Goal: Task Accomplishment & Management: Use online tool/utility

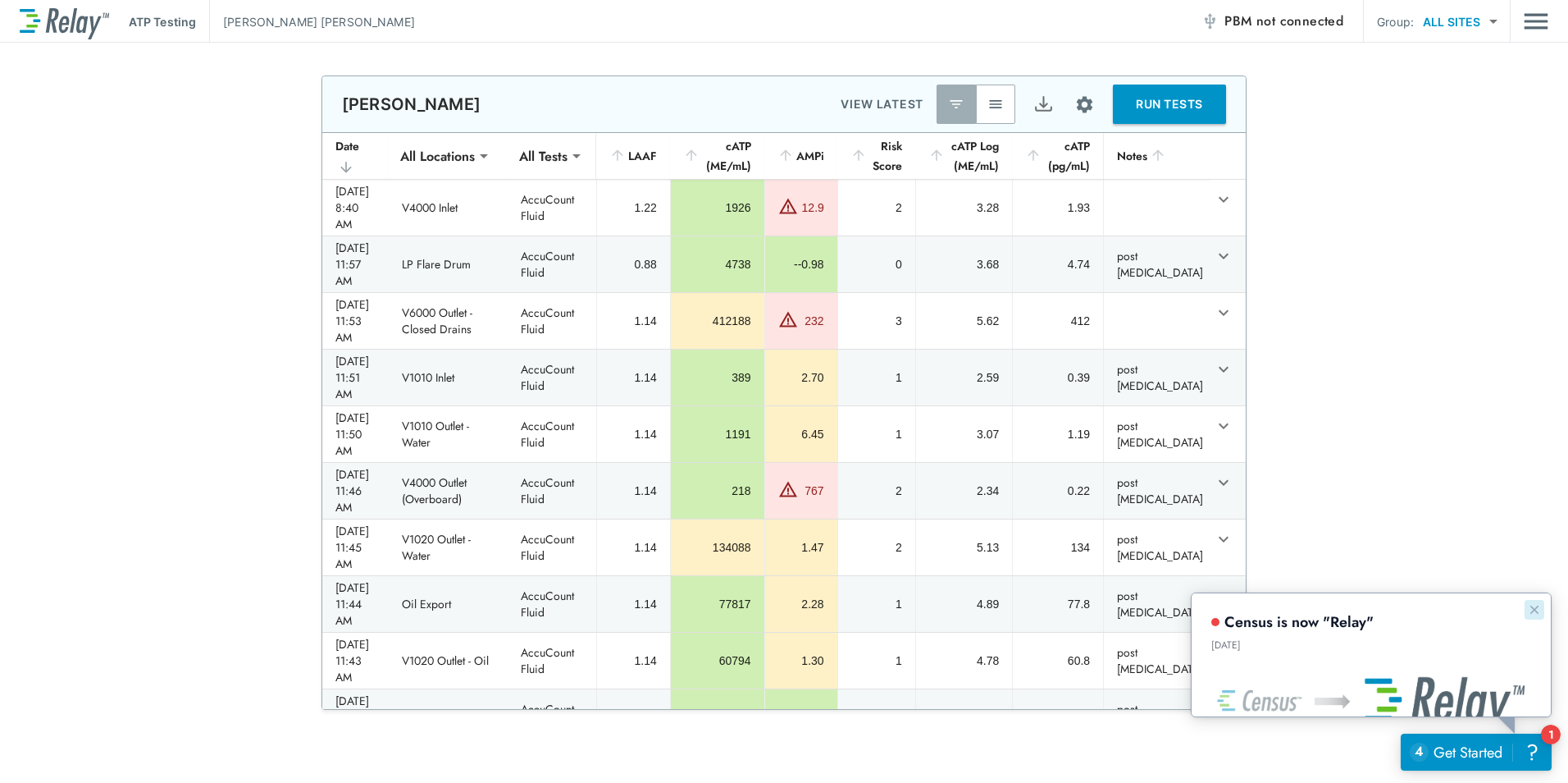
click at [1533, 608] on icon "Dismiss announcement" at bounding box center [1534, 609] width 13 height 13
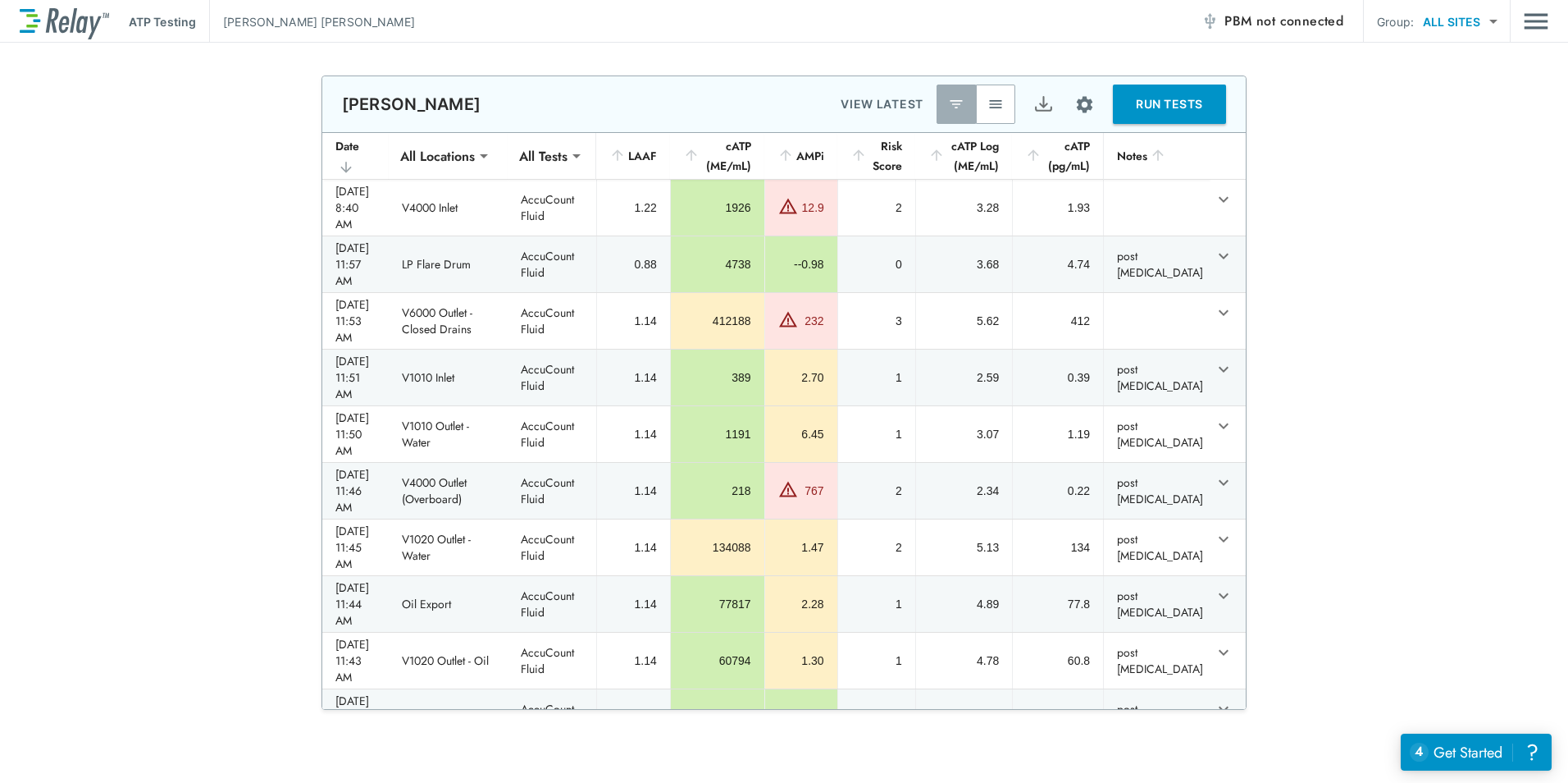
click at [994, 99] on img "button" at bounding box center [995, 103] width 16 height 16
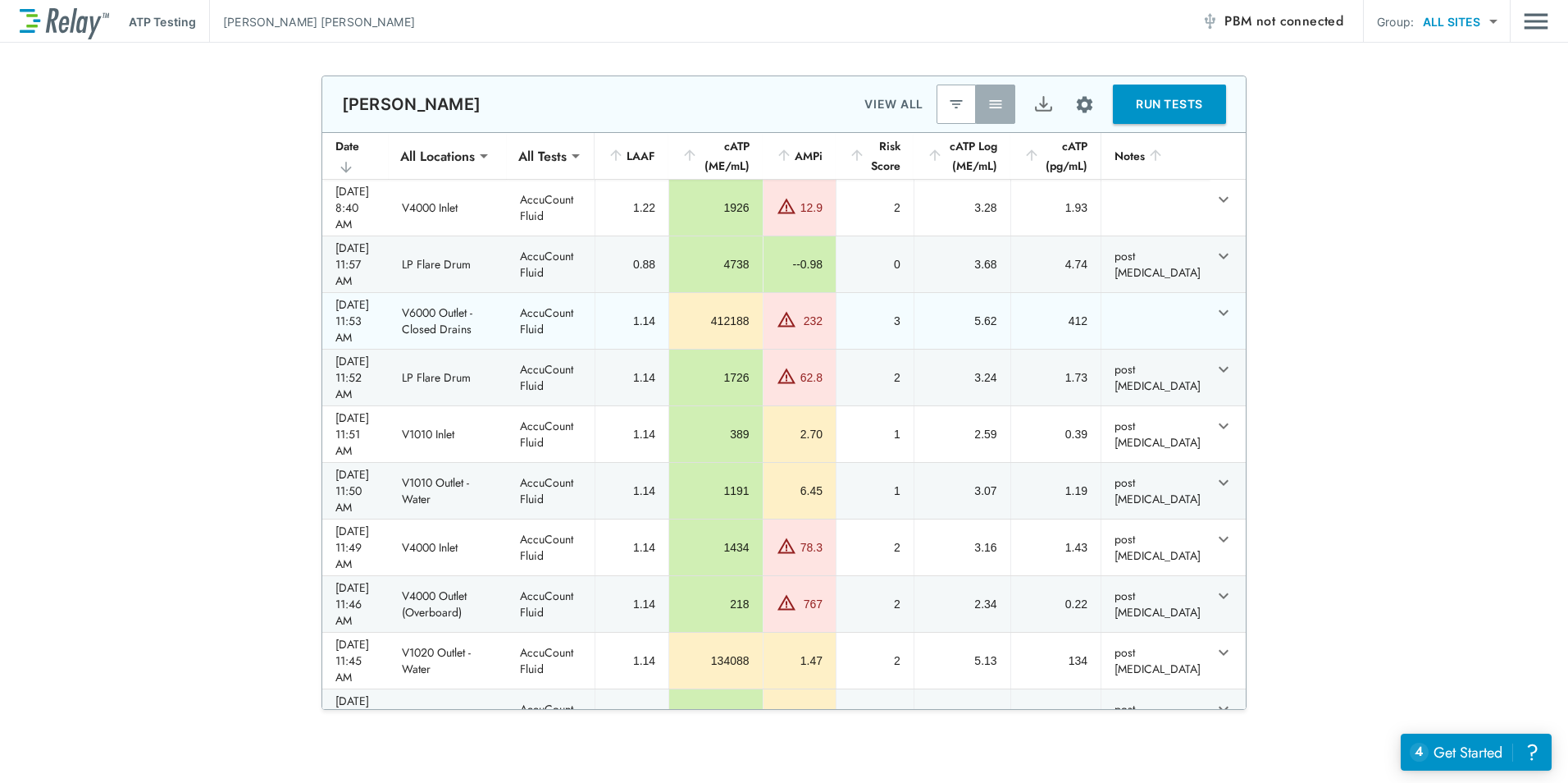
click at [443, 293] on td "V6000 Outlet - Closed Drains" at bounding box center [447, 320] width 118 height 56
click at [345, 301] on div "2025/06/12 - 11:53 AM" at bounding box center [355, 320] width 40 height 49
click at [556, 293] on td "AccuCount Fluid" at bounding box center [550, 320] width 88 height 56
drag, startPoint x: 556, startPoint y: 290, endPoint x: 526, endPoint y: 307, distance: 34.5
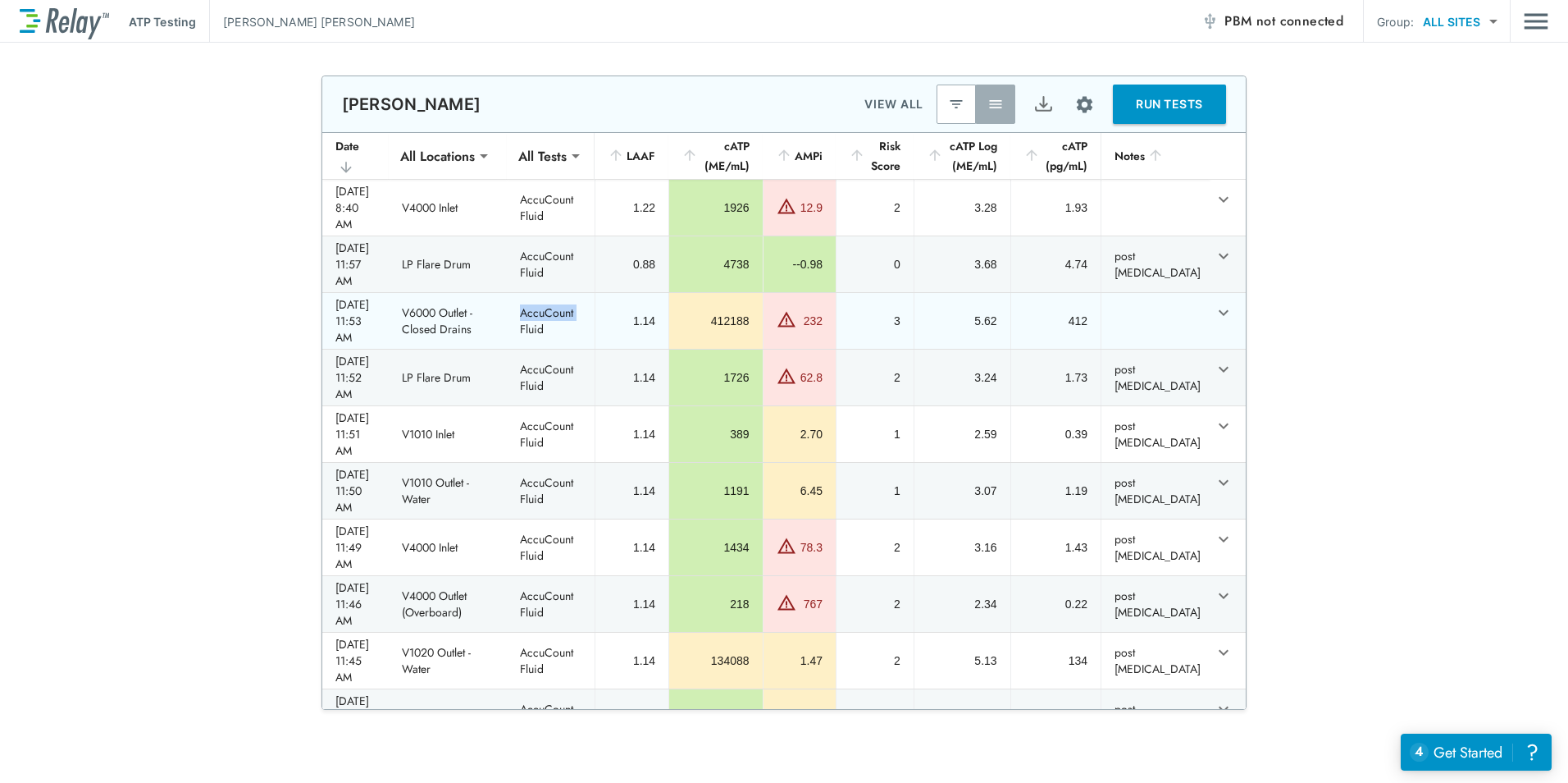
click at [526, 307] on td "AccuCount Fluid" at bounding box center [550, 320] width 88 height 56
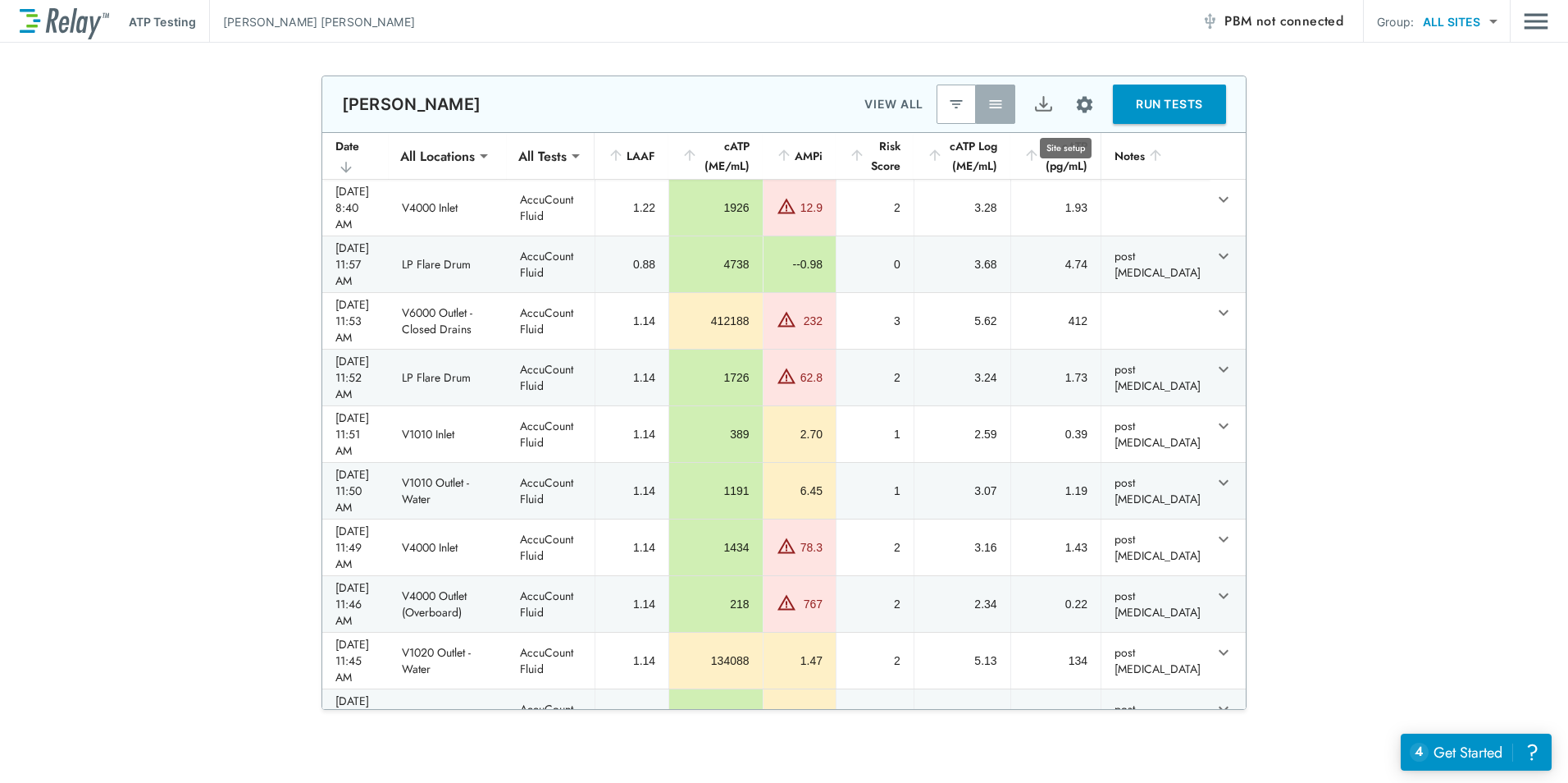
click at [1074, 107] on img "Site setup" at bounding box center [1085, 105] width 21 height 21
click at [1064, 170] on li "Export results" at bounding box center [1027, 170] width 123 height 29
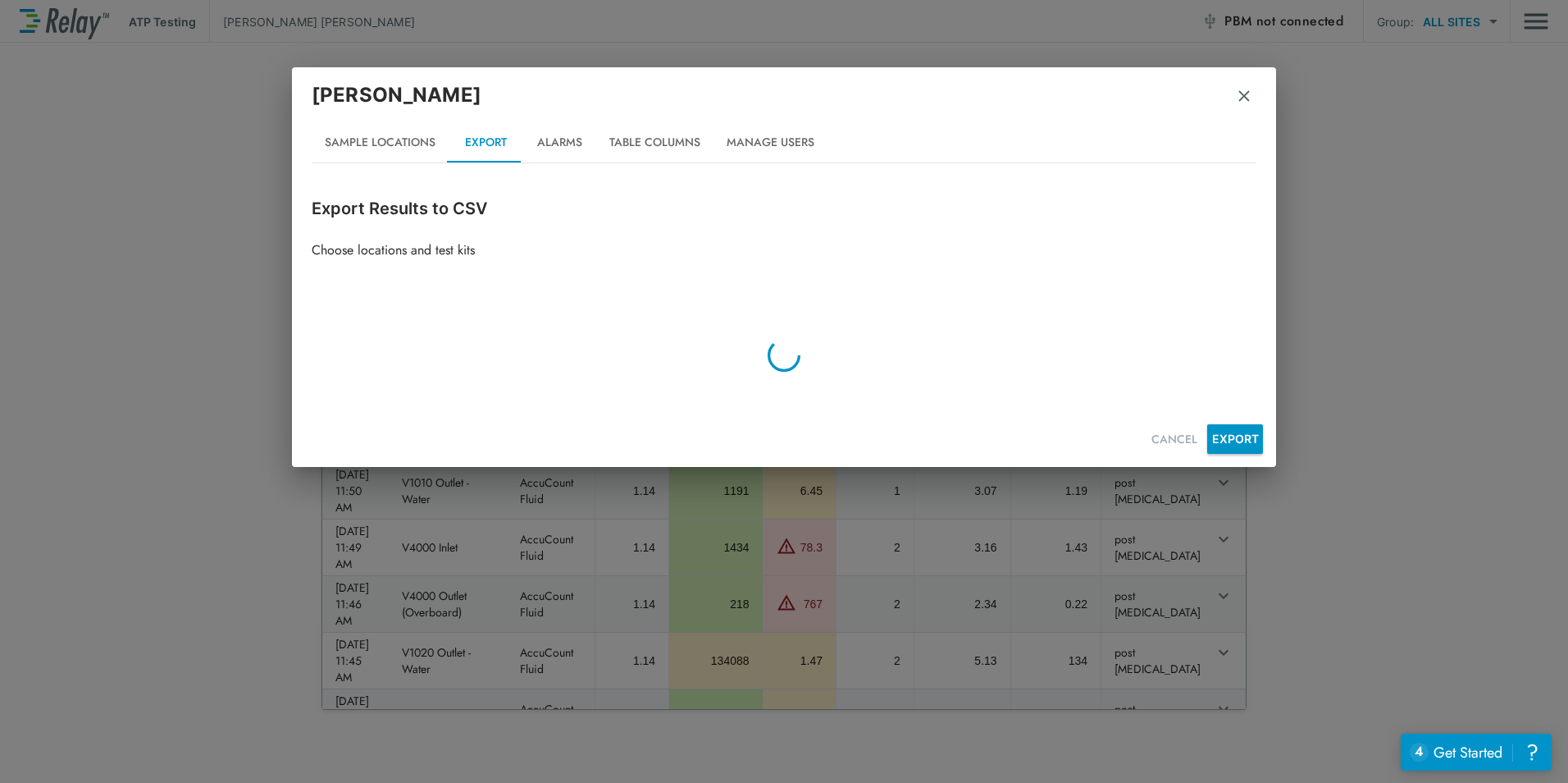
click at [638, 138] on button "Table Columns" at bounding box center [655, 143] width 117 height 40
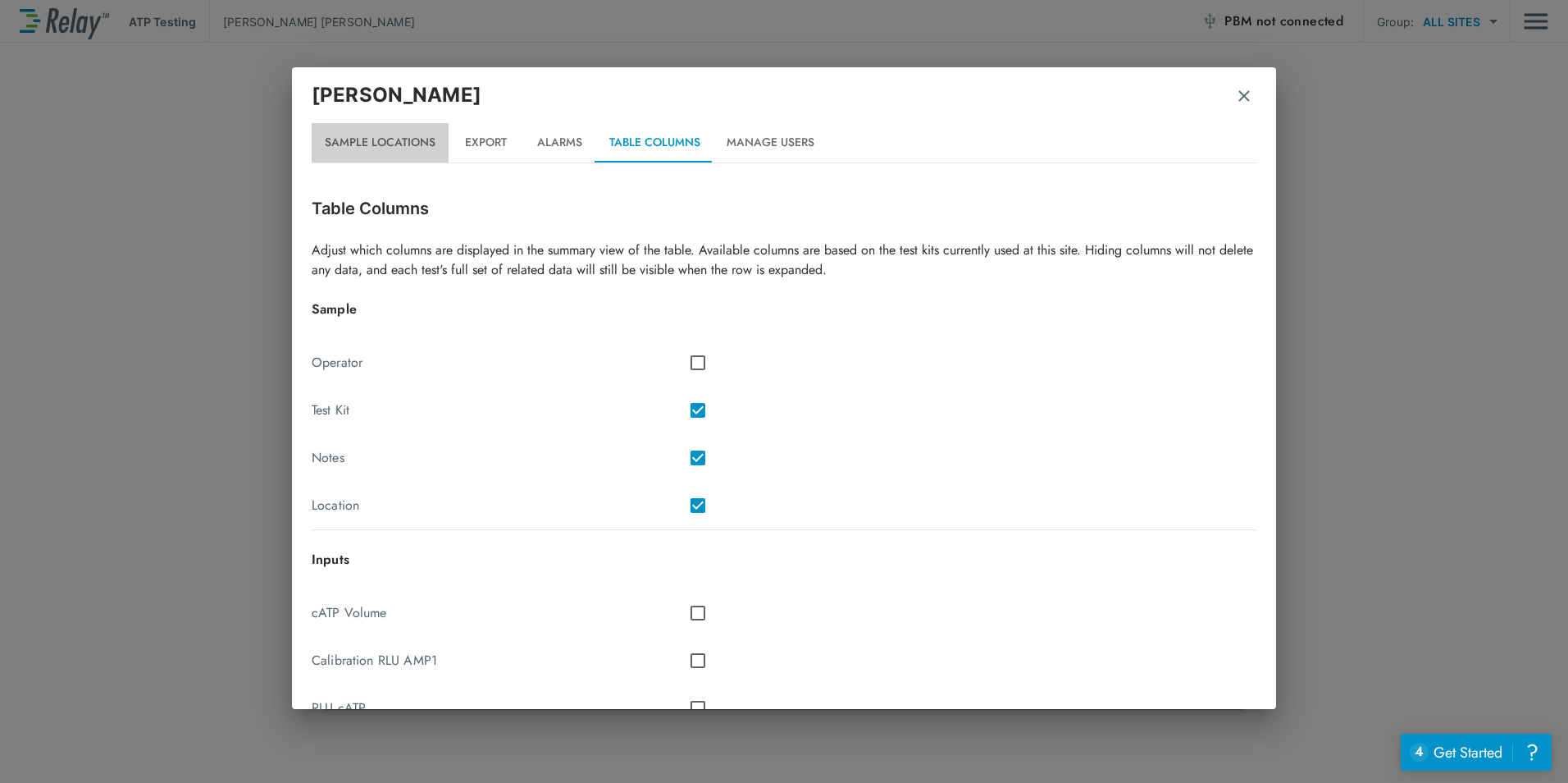
click at [405, 140] on button "Sample Locations" at bounding box center [380, 143] width 137 height 40
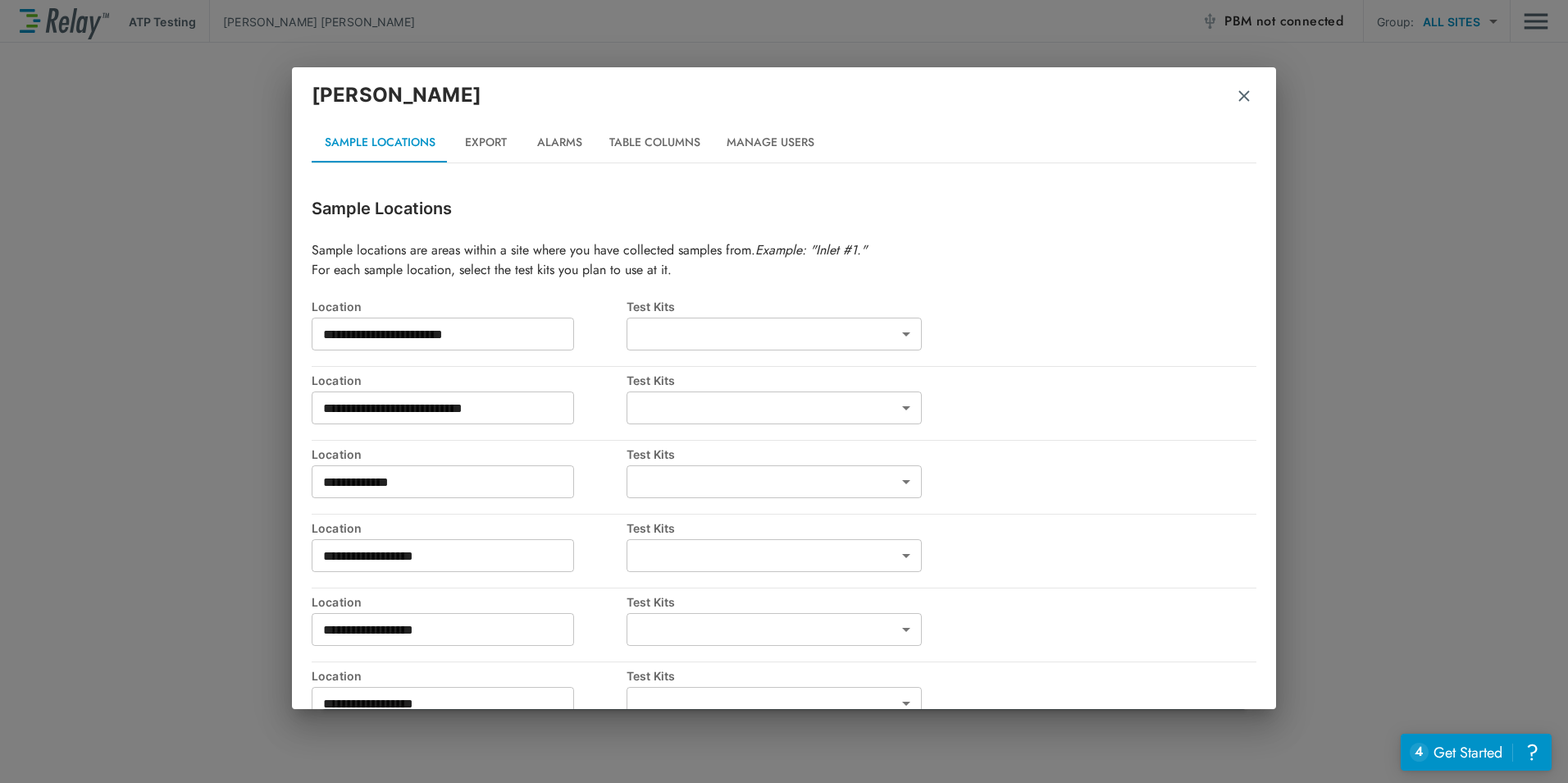
type input "**********"
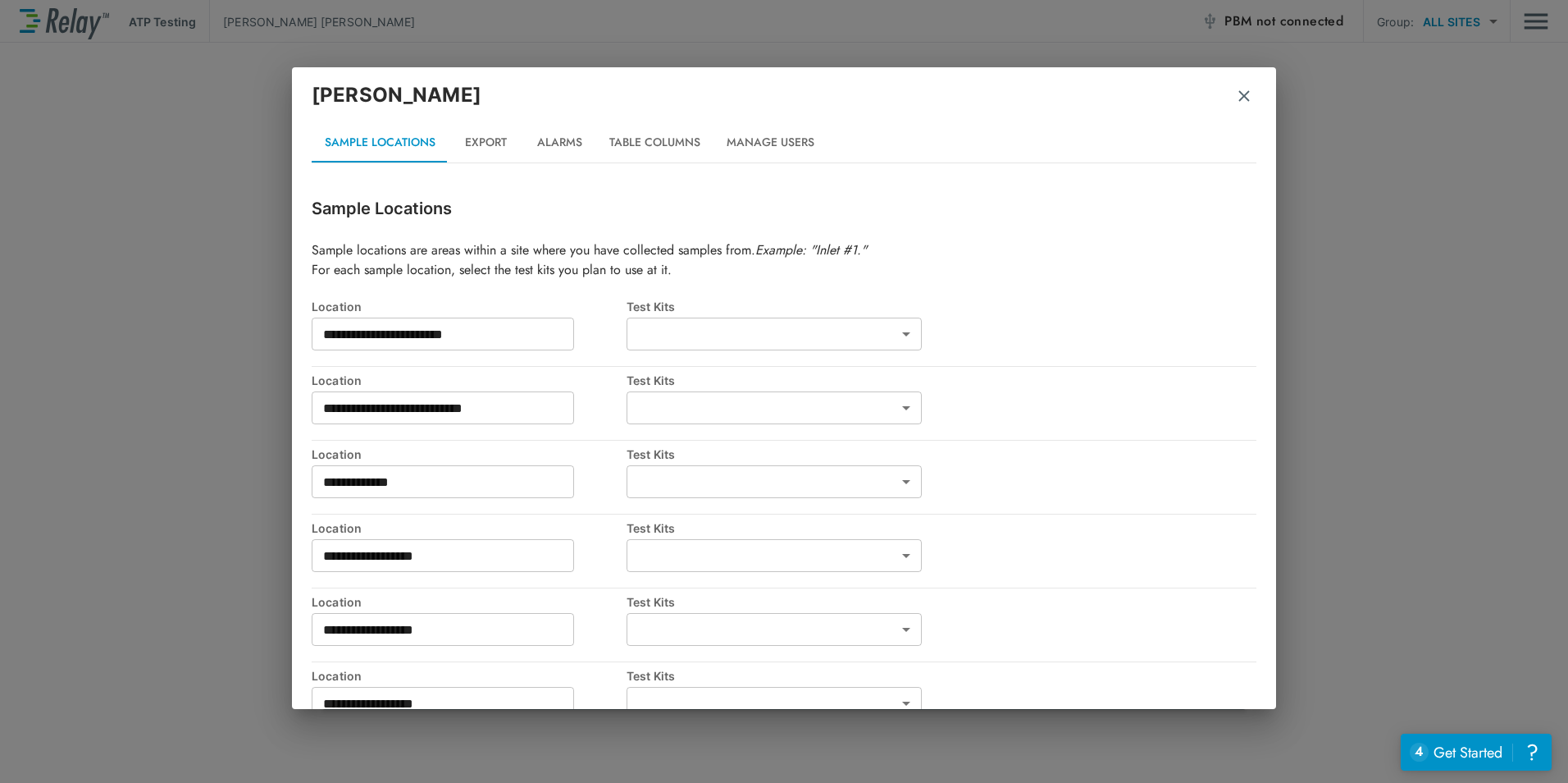
type input "**********"
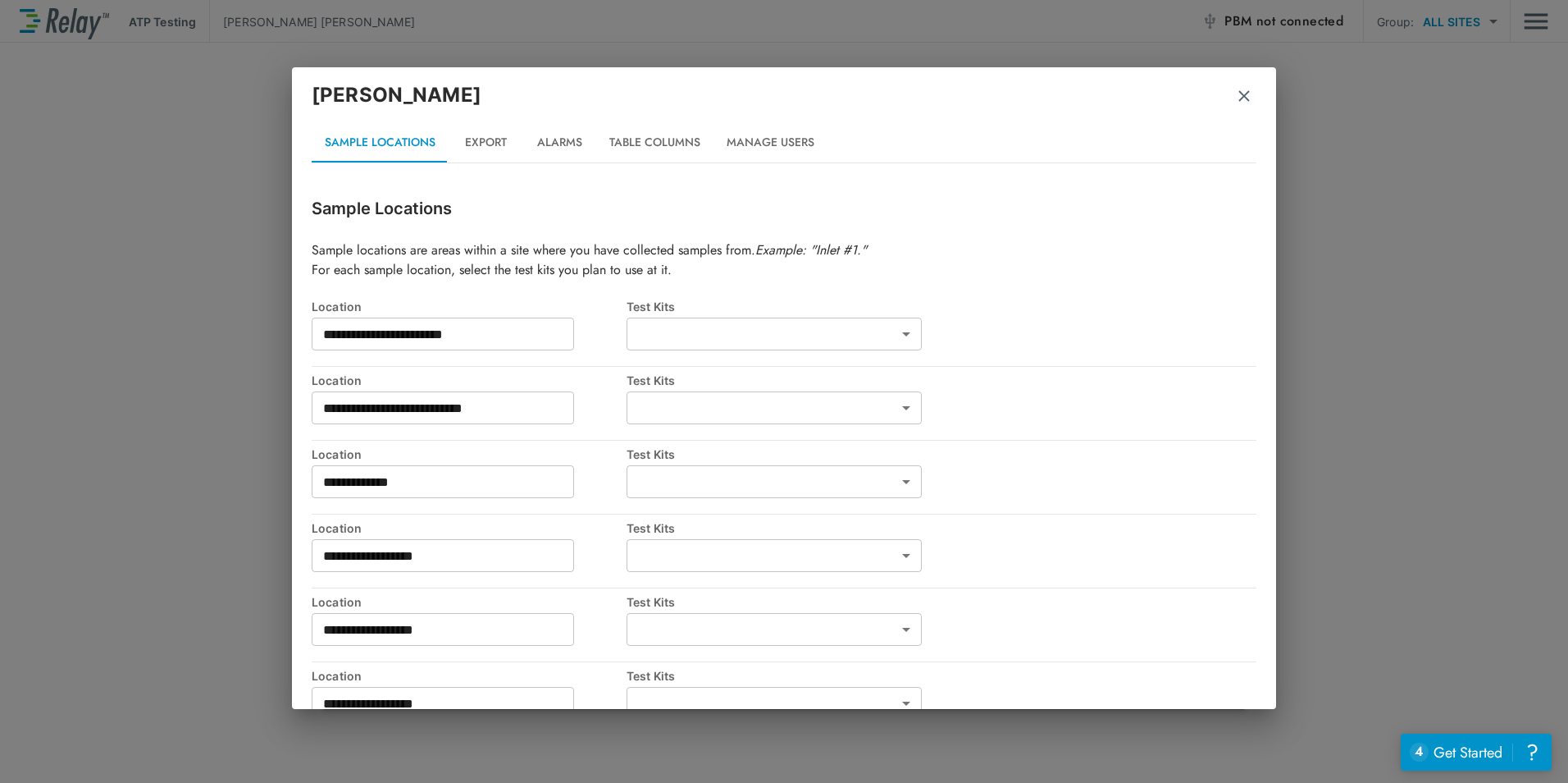
type input "**********"
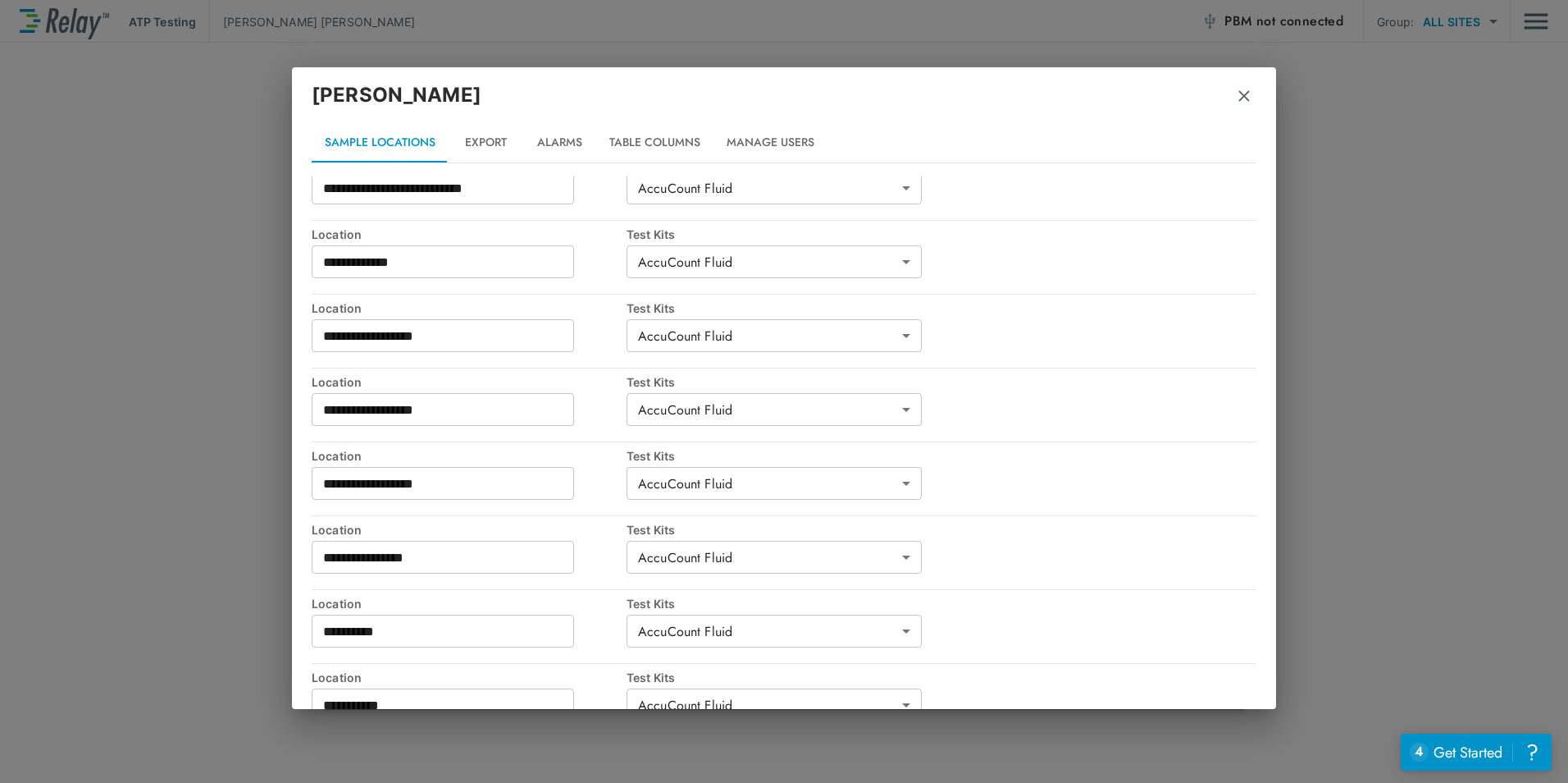
scroll to position [328, 0]
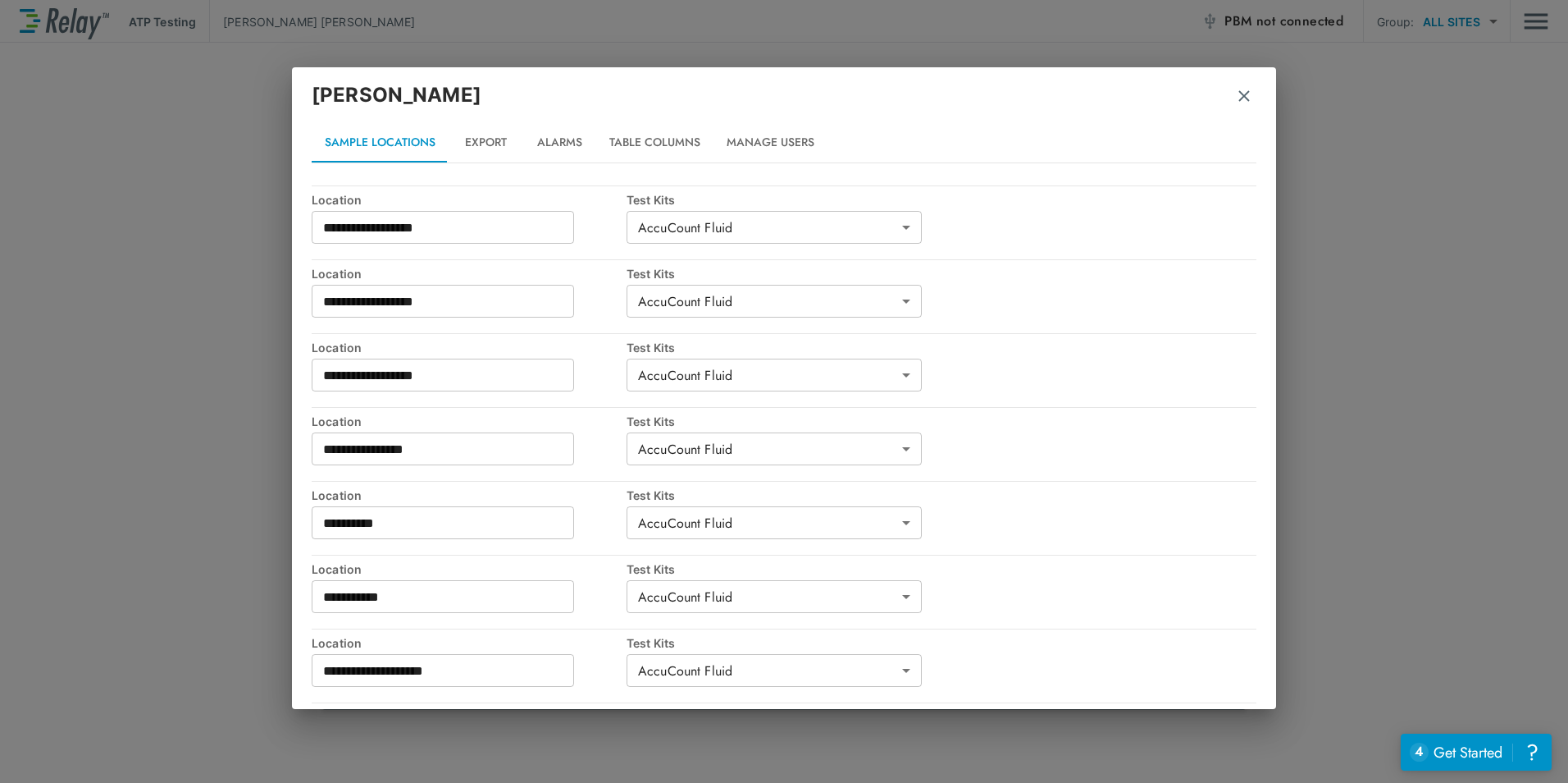
click at [1238, 99] on img "button" at bounding box center [1243, 96] width 16 height 16
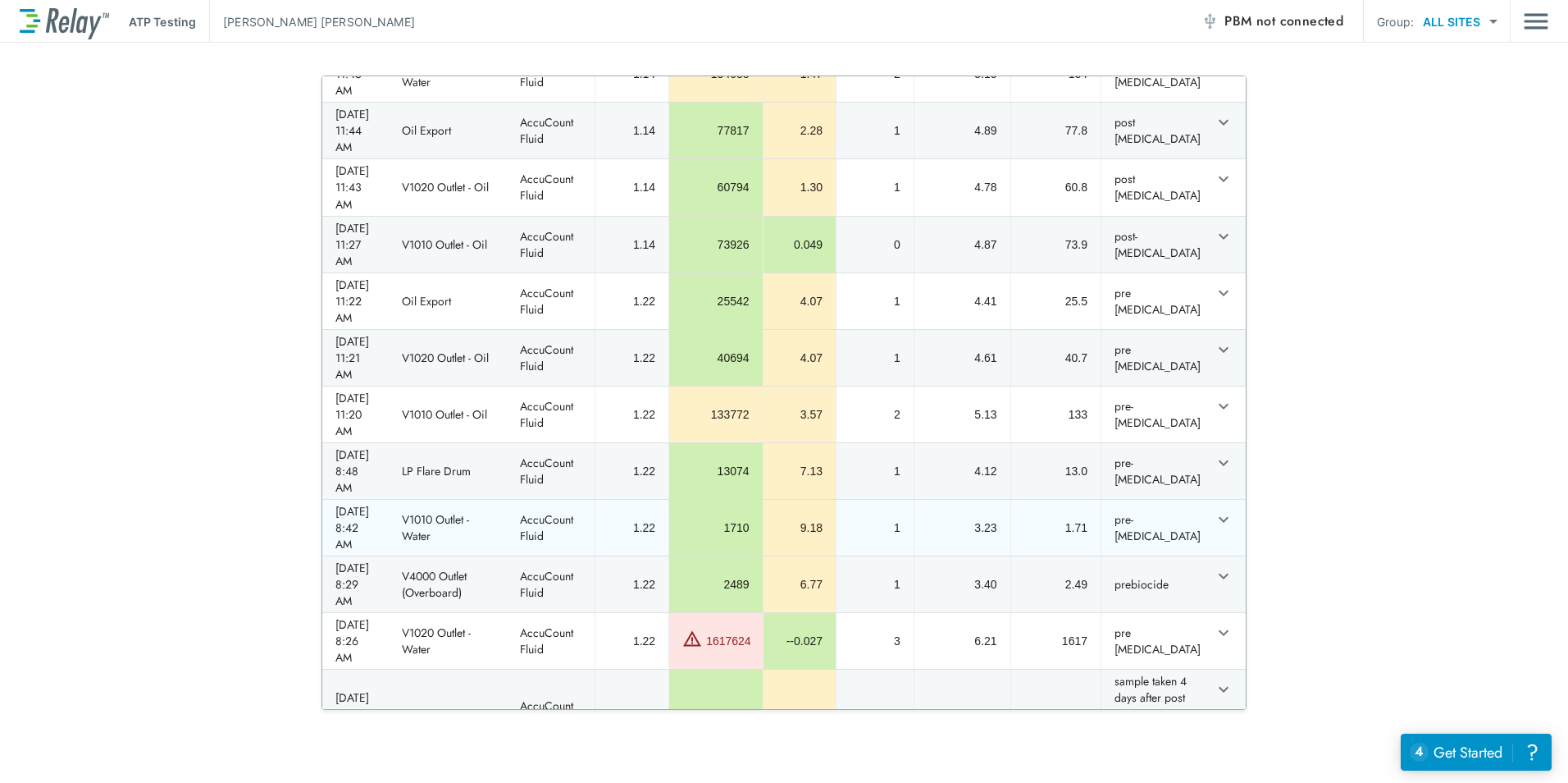
scroll to position [915, 0]
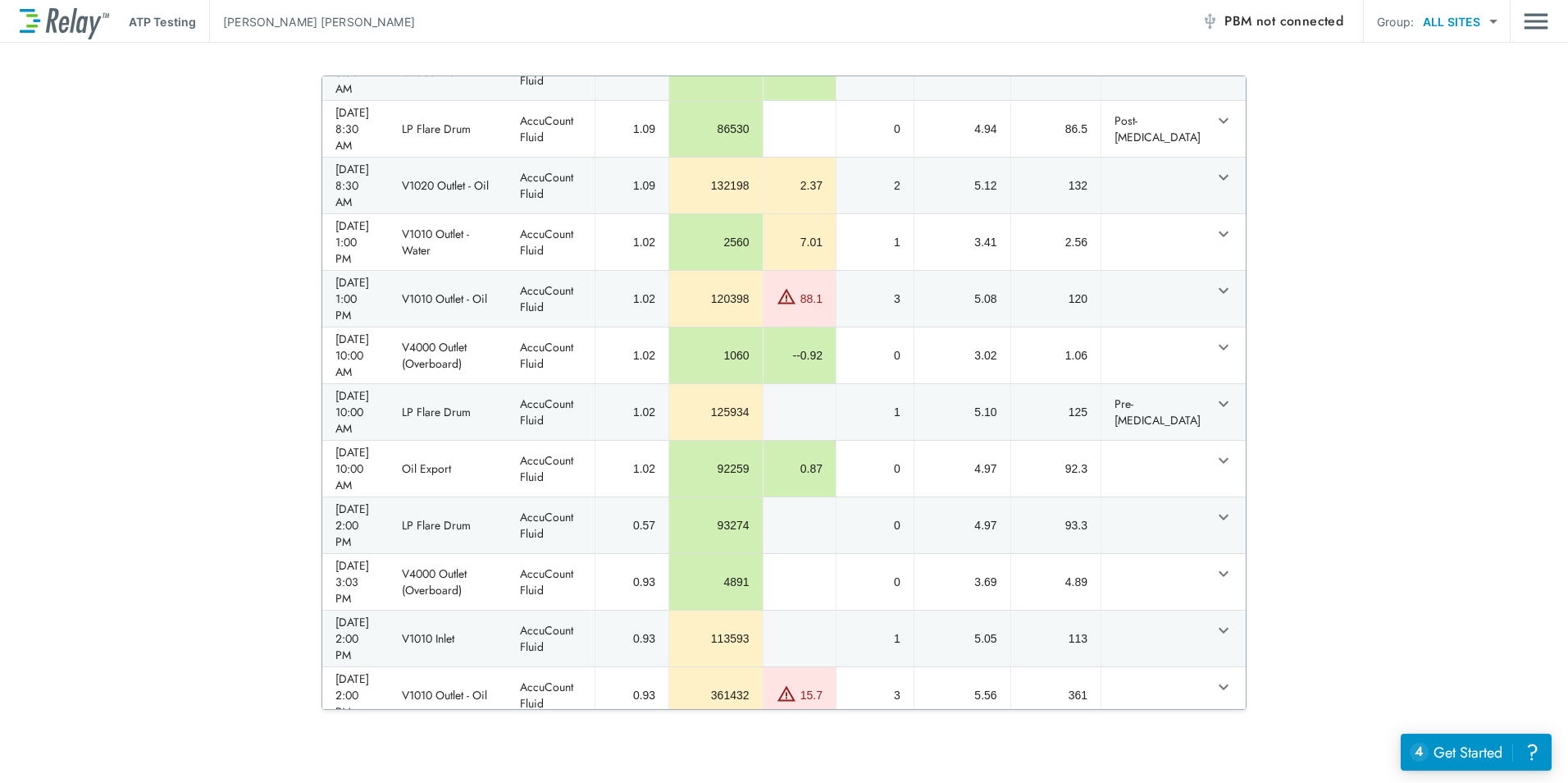
scroll to position [7109, 0]
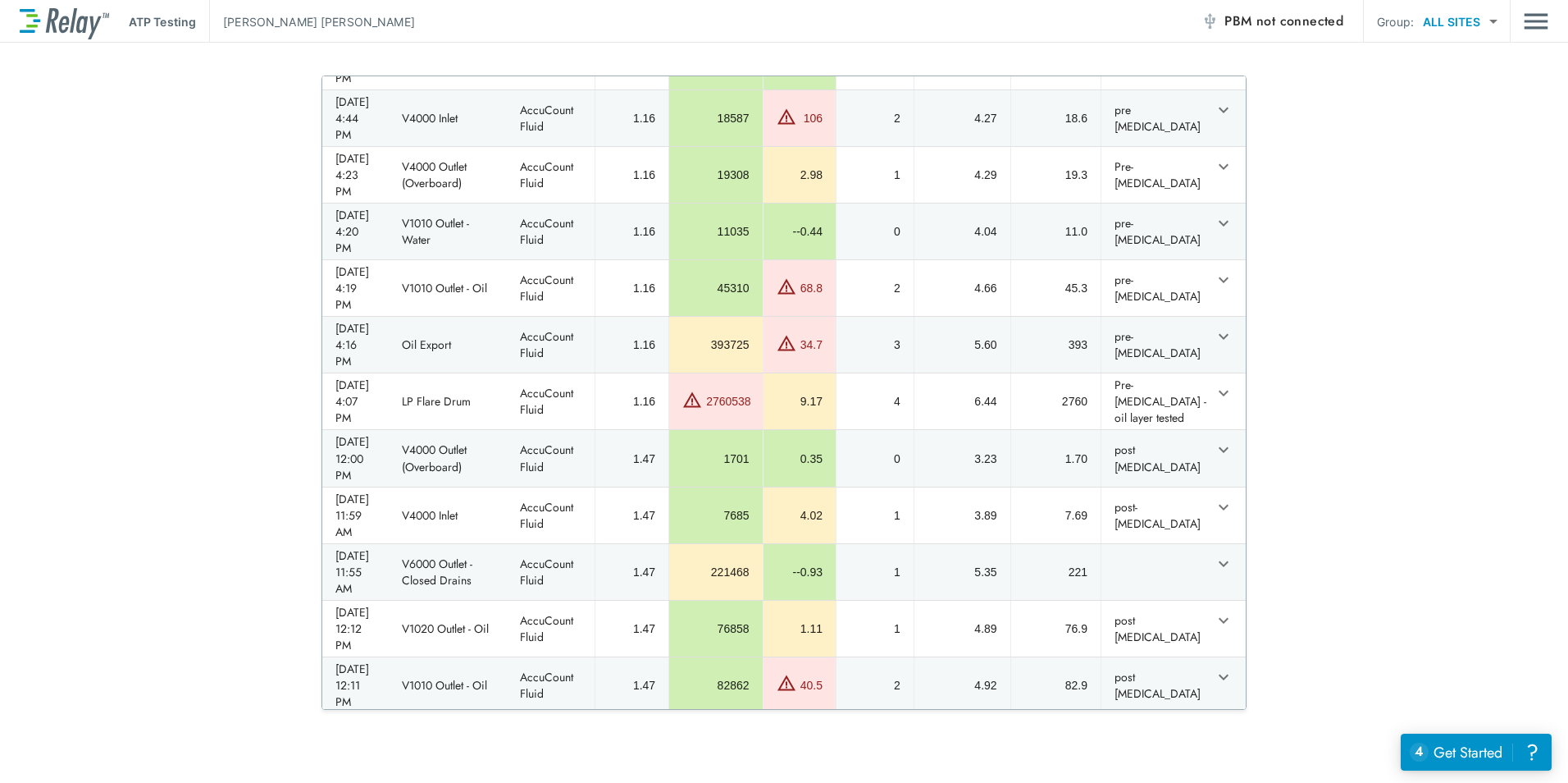
scroll to position [1559, 0]
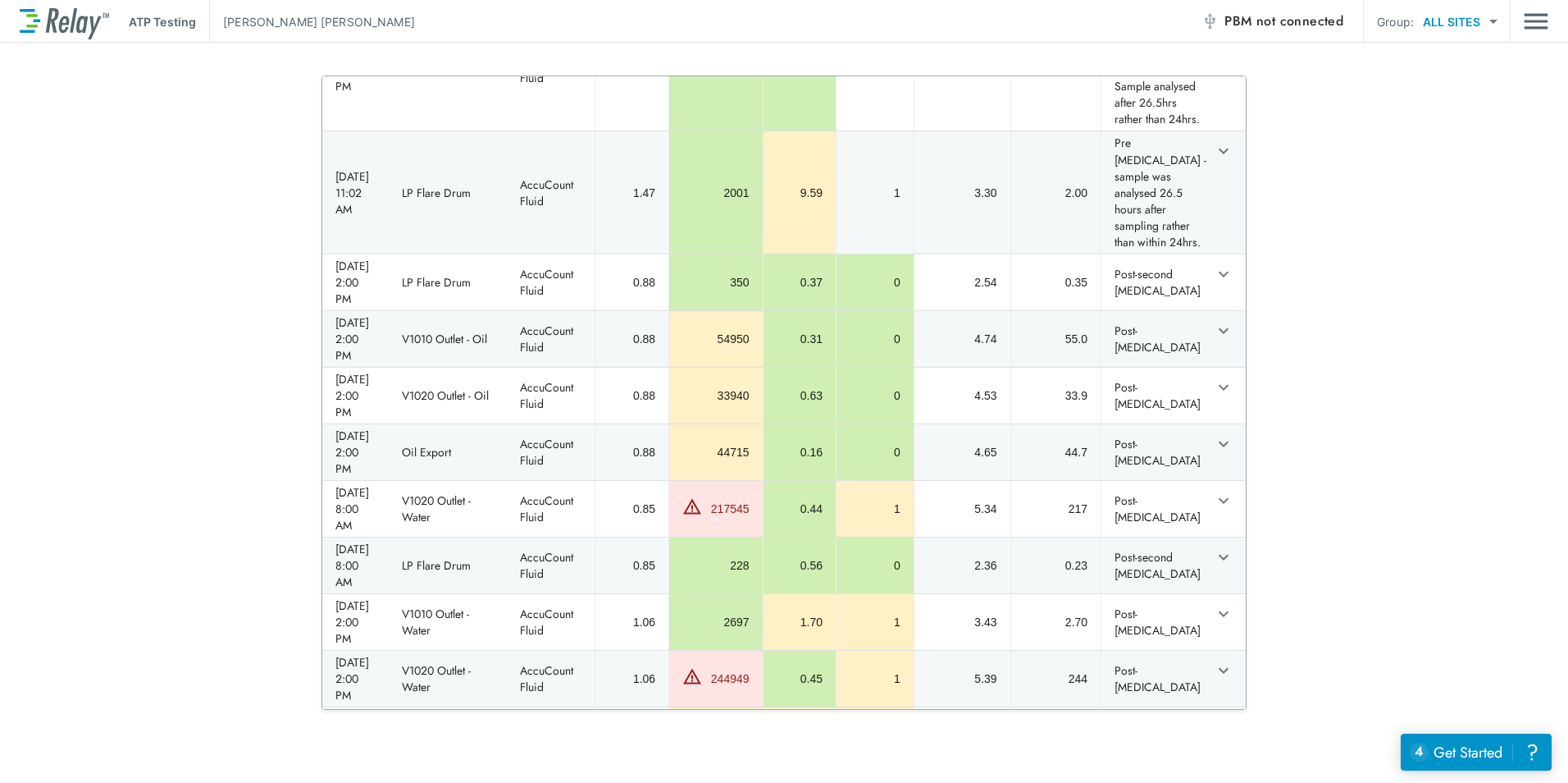
scroll to position [0, 0]
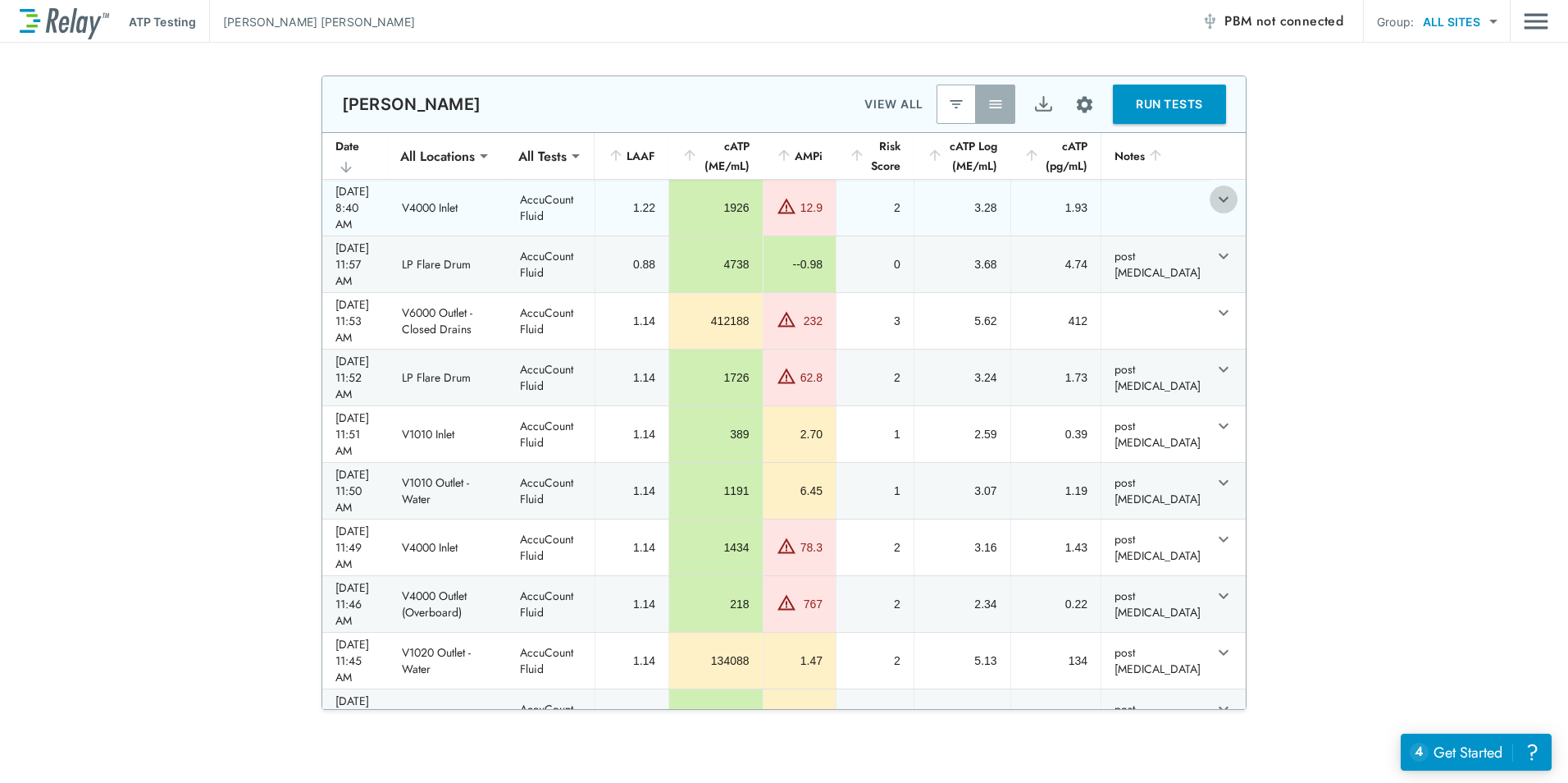
click at [1214, 209] on icon "expand row" at bounding box center [1223, 199] width 20 height 20
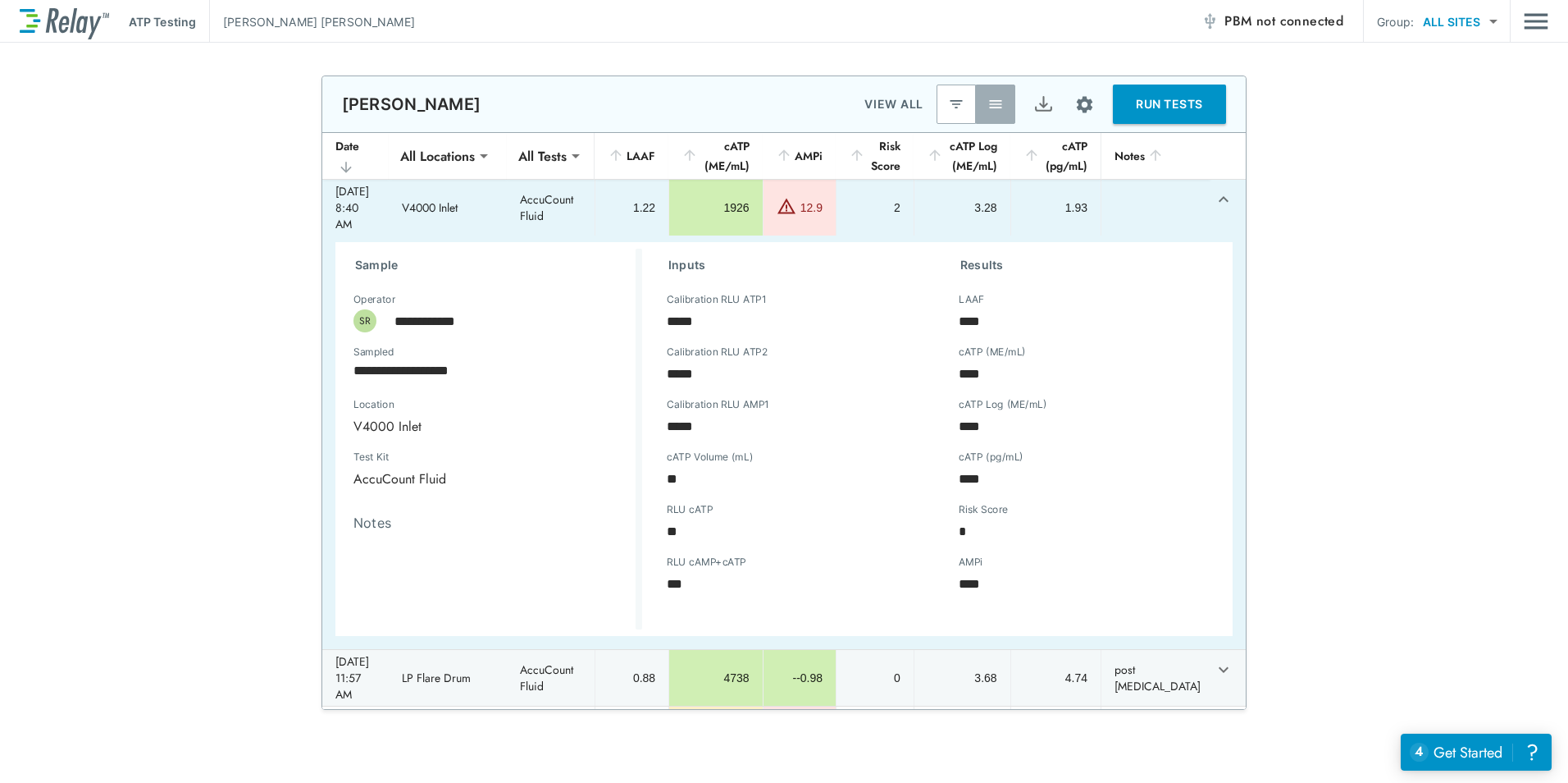
click at [410, 498] on div "**********" at bounding box center [424, 479] width 166 height 40
click at [1214, 209] on icon "expand row" at bounding box center [1223, 199] width 20 height 20
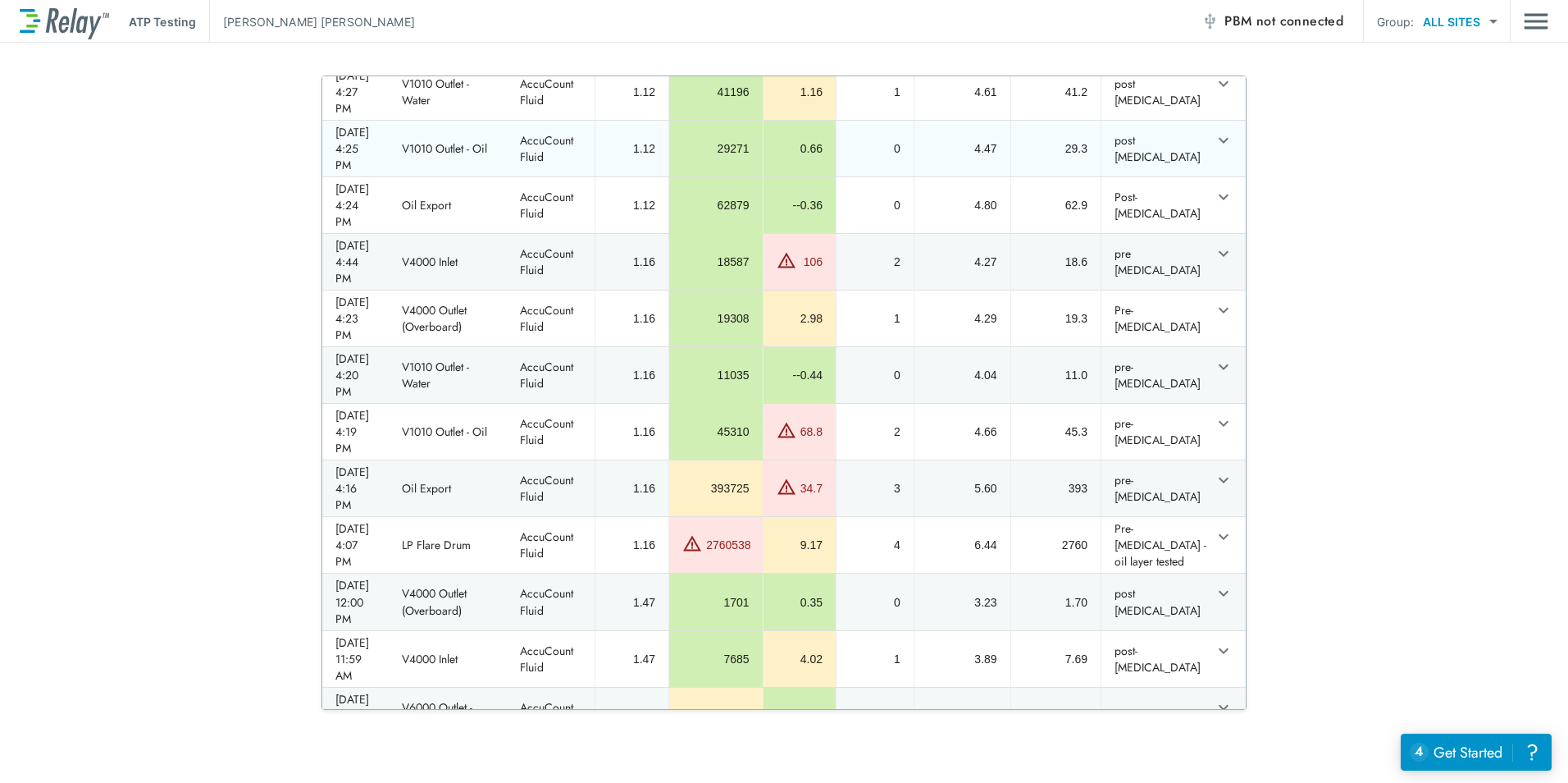
scroll to position [1969, 0]
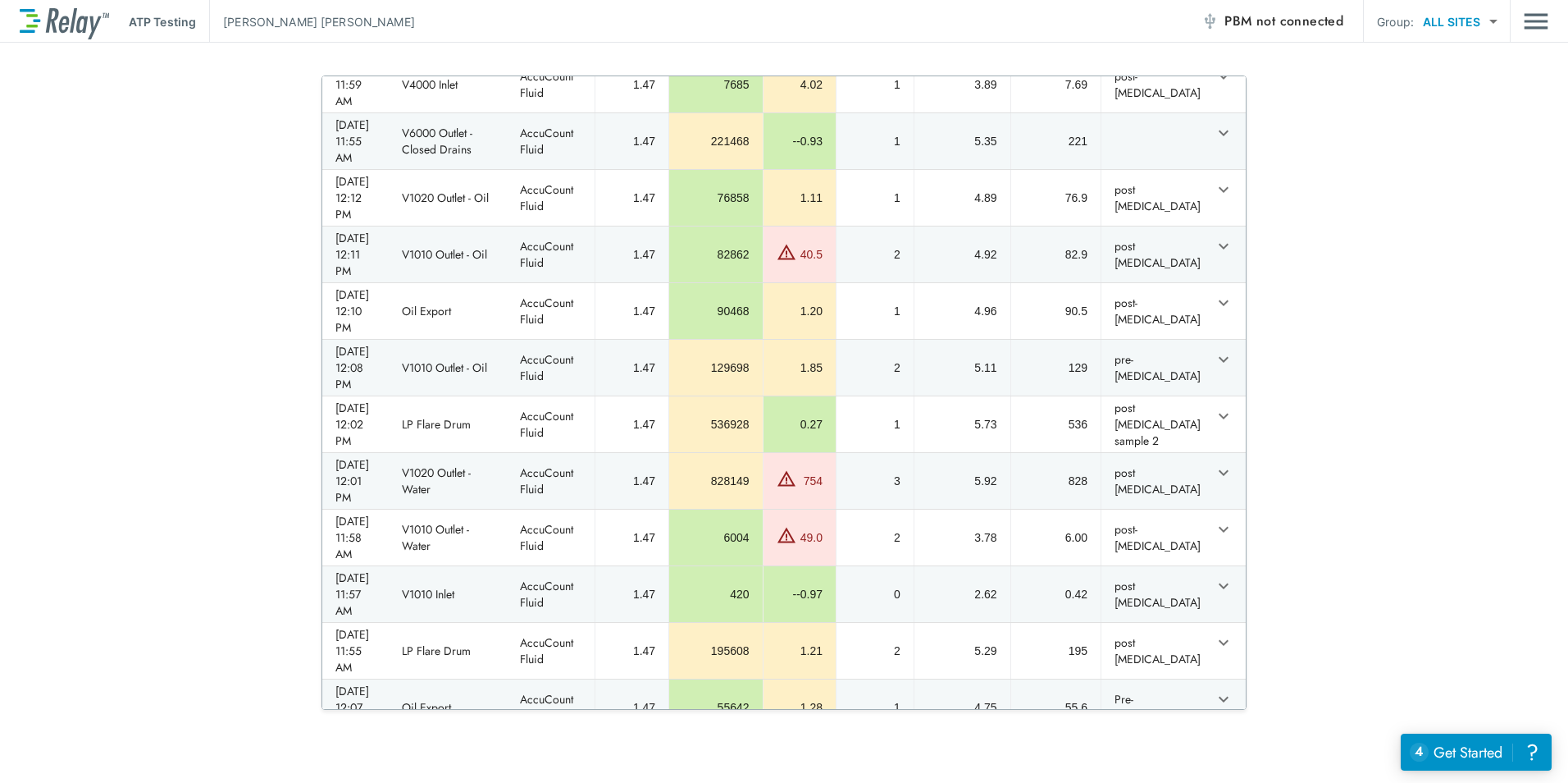
type textarea "*"
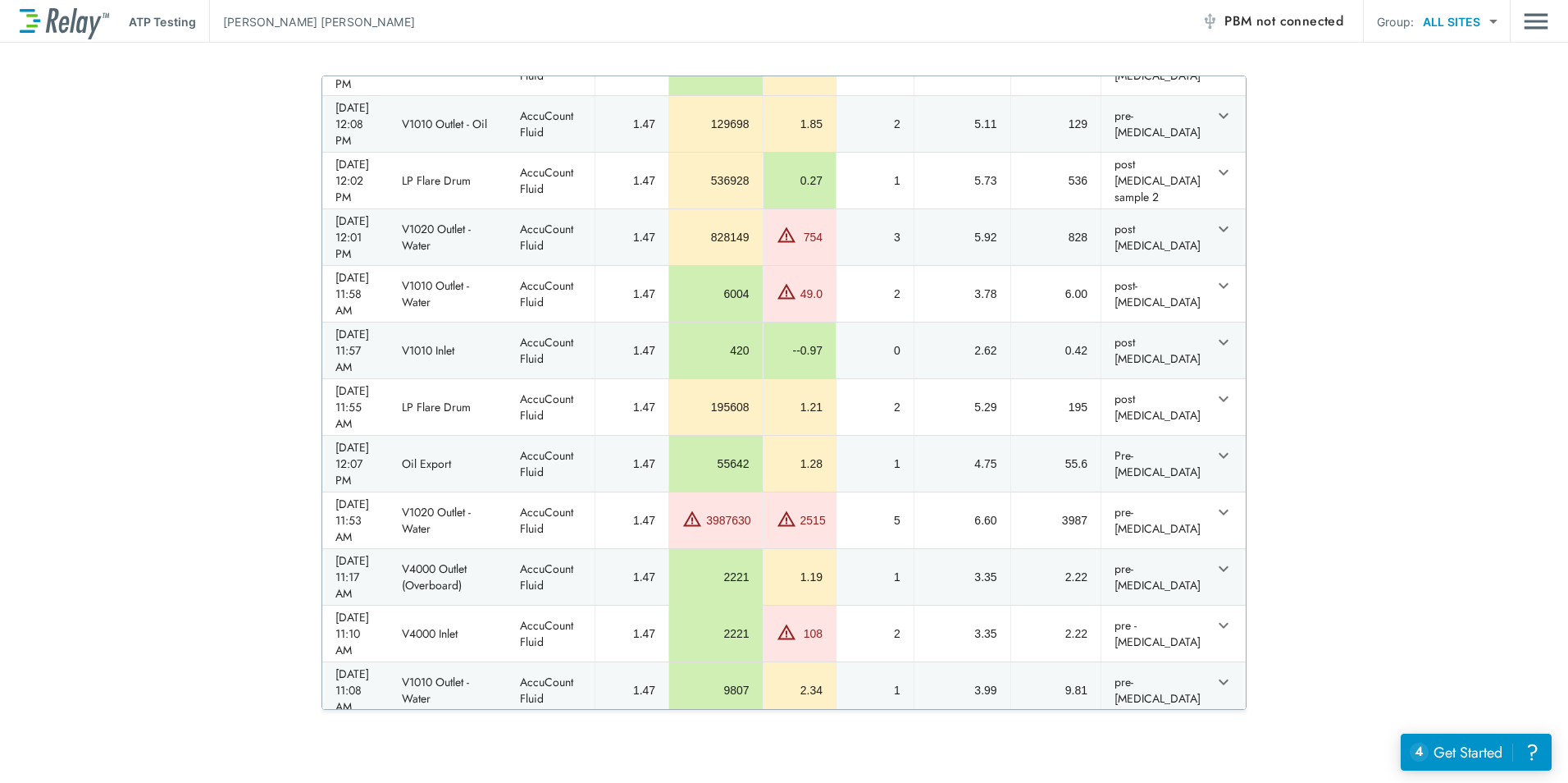
scroll to position [2215, 0]
type textarea "*"
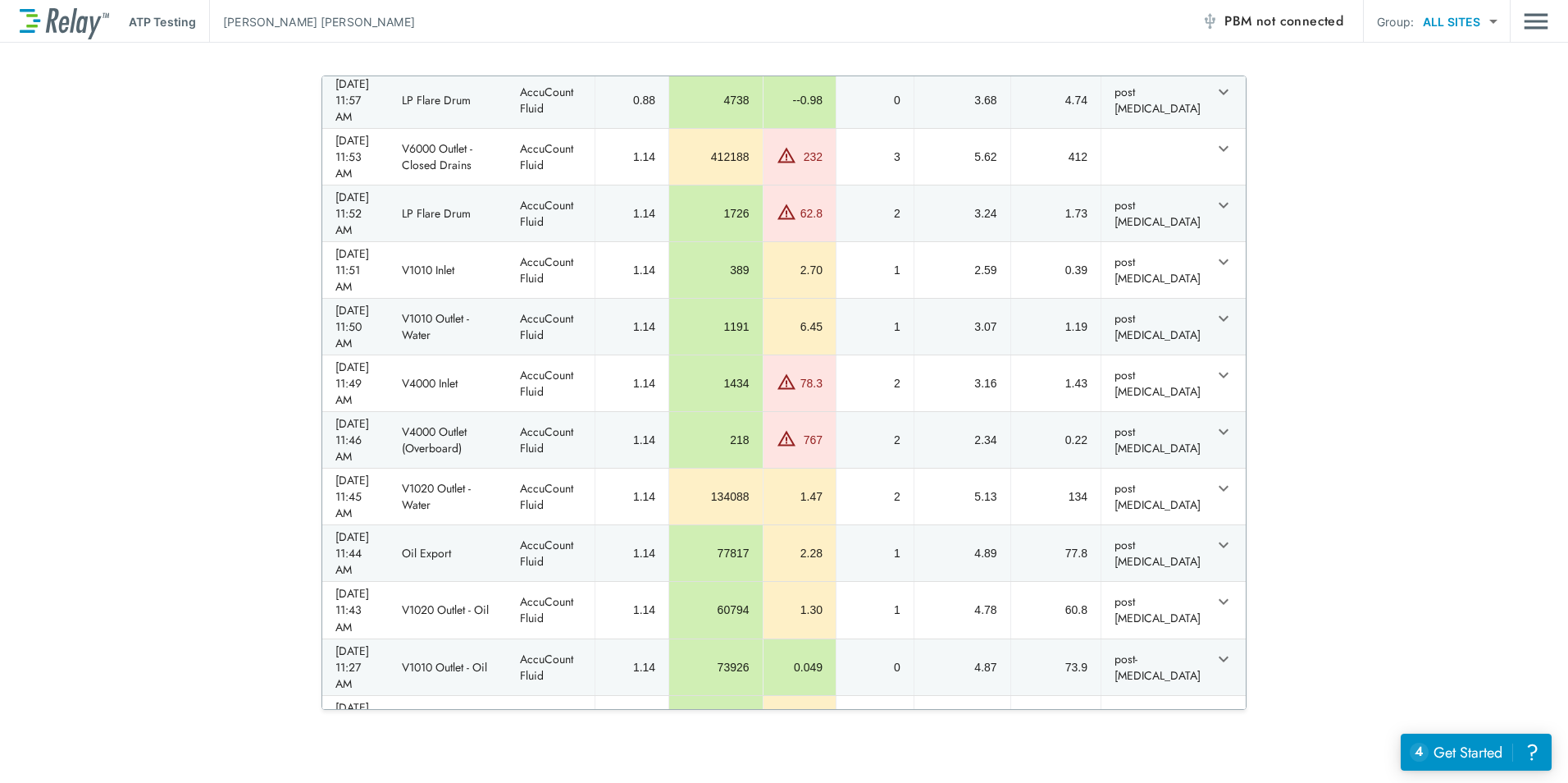
scroll to position [0, 0]
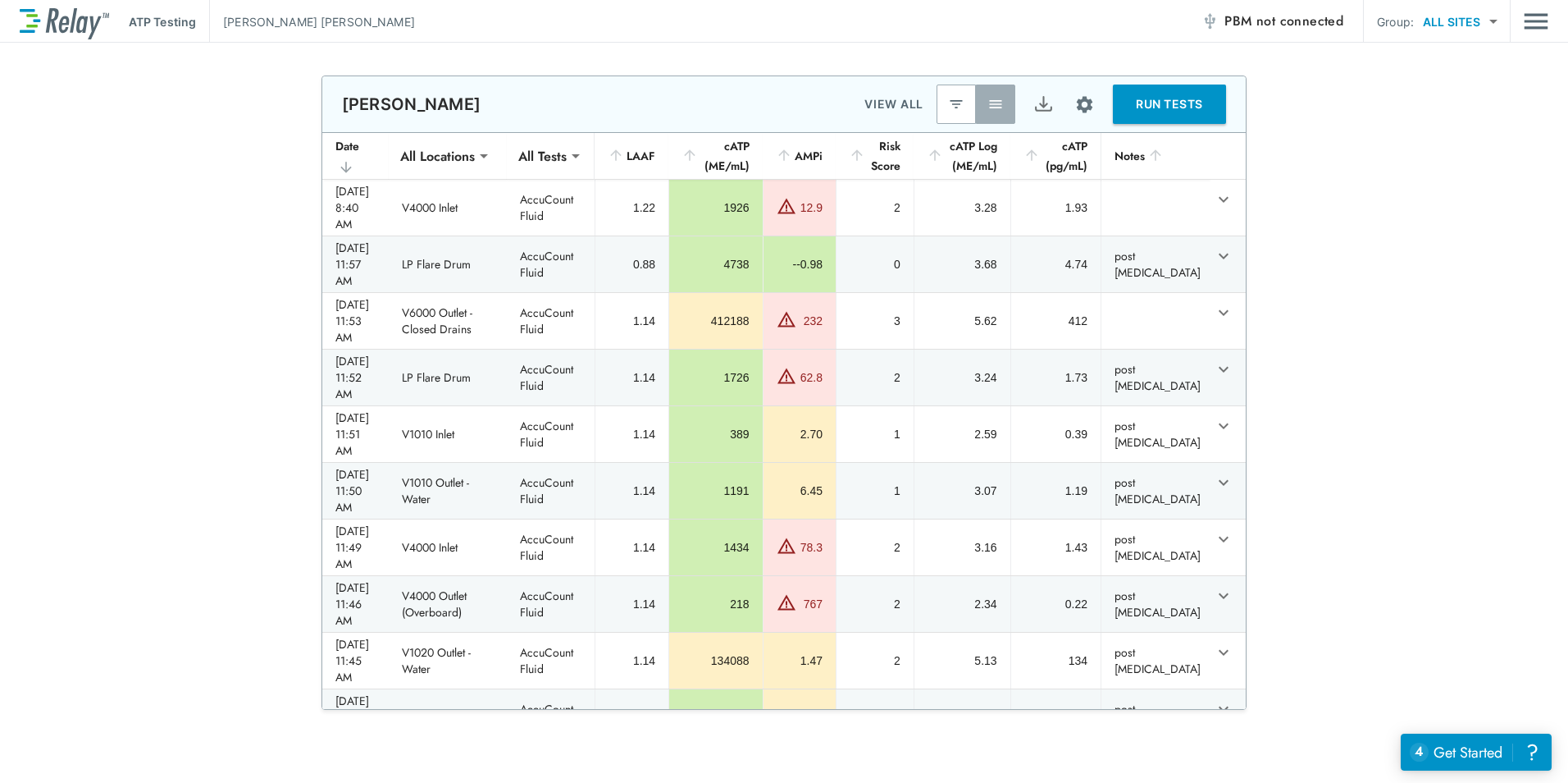
click at [1221, 215] on td "sticky table" at bounding box center [1228, 200] width 36 height 40
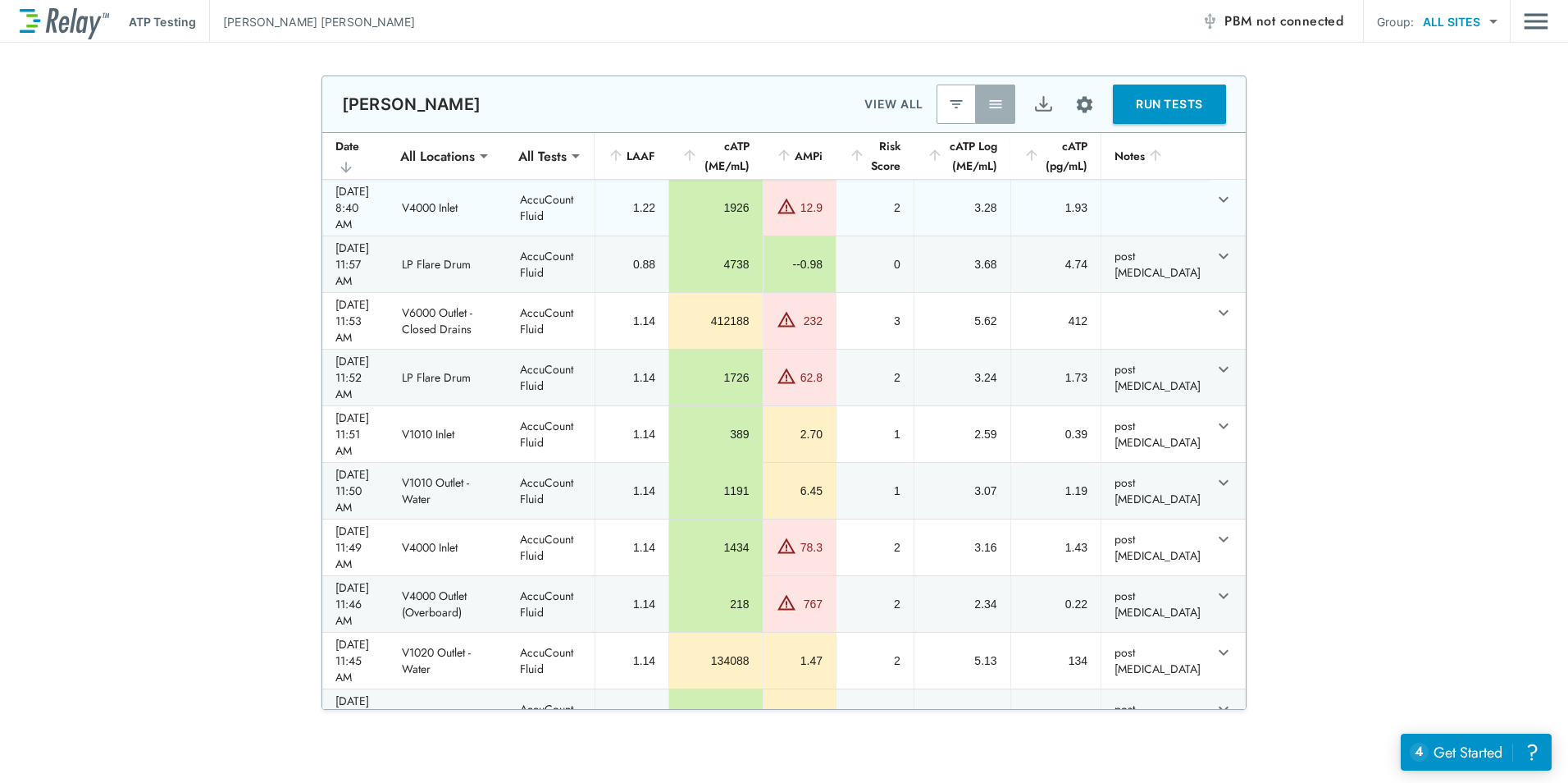
click at [1214, 209] on icon "expand row" at bounding box center [1223, 199] width 20 height 20
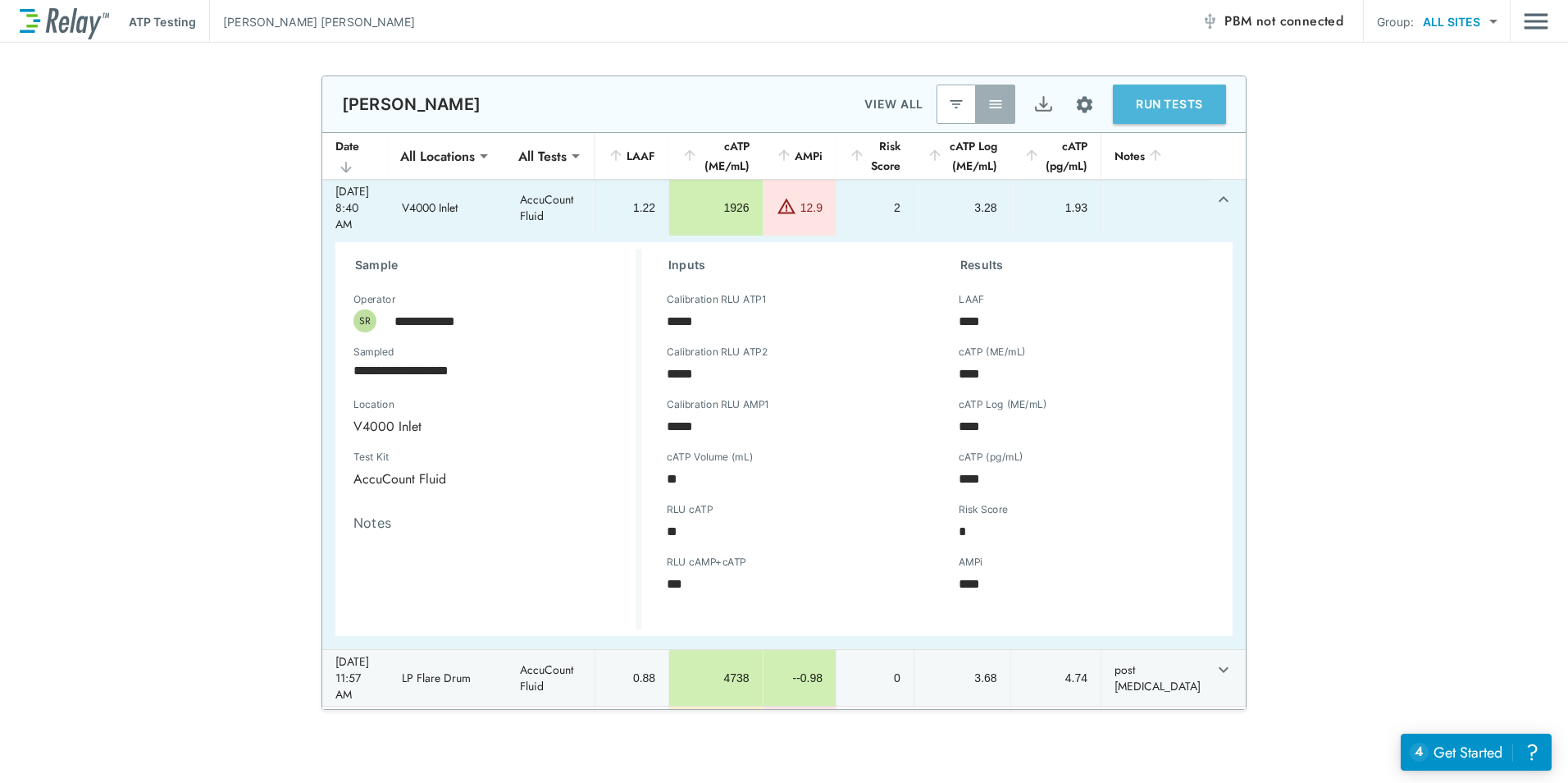
click at [1162, 100] on button "RUN TESTS" at bounding box center [1169, 104] width 113 height 40
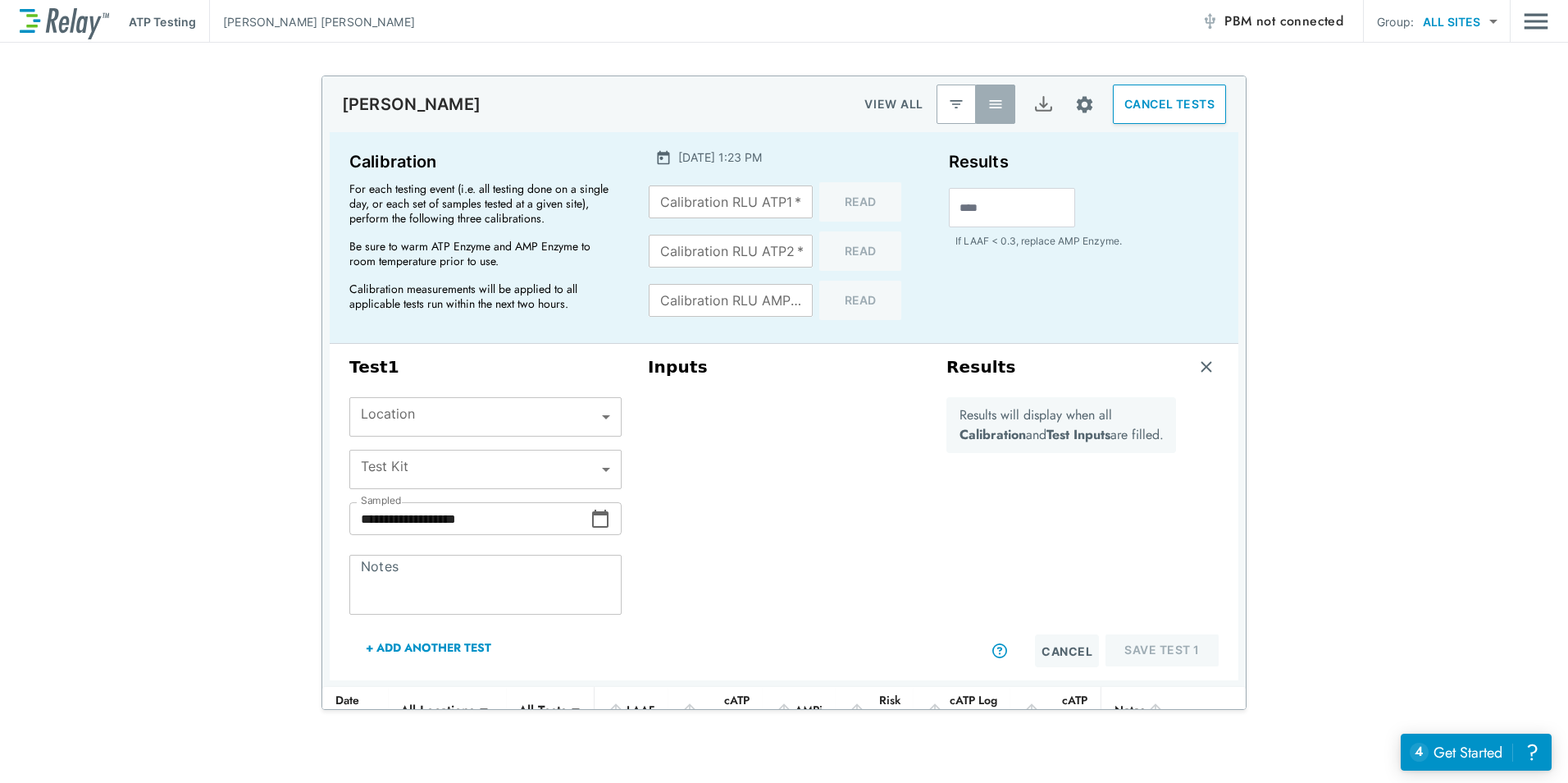
click at [988, 646] on div "Cancel Save Test 1" at bounding box center [1082, 650] width 272 height 33
click at [994, 650] on icon at bounding box center [1000, 651] width 15 height 15
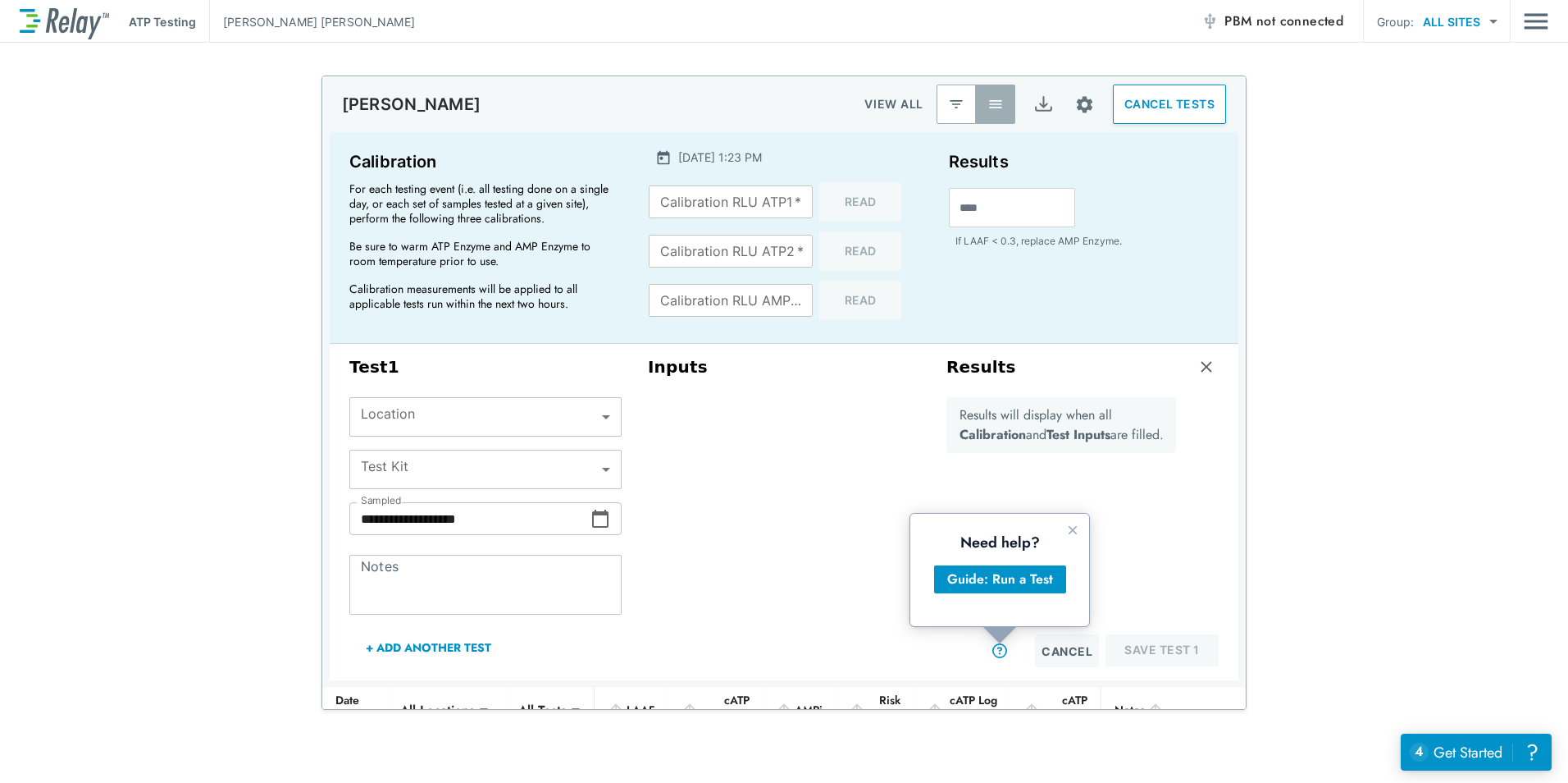
click at [796, 596] on div "Inputs" at bounding box center [784, 512] width 298 height 323
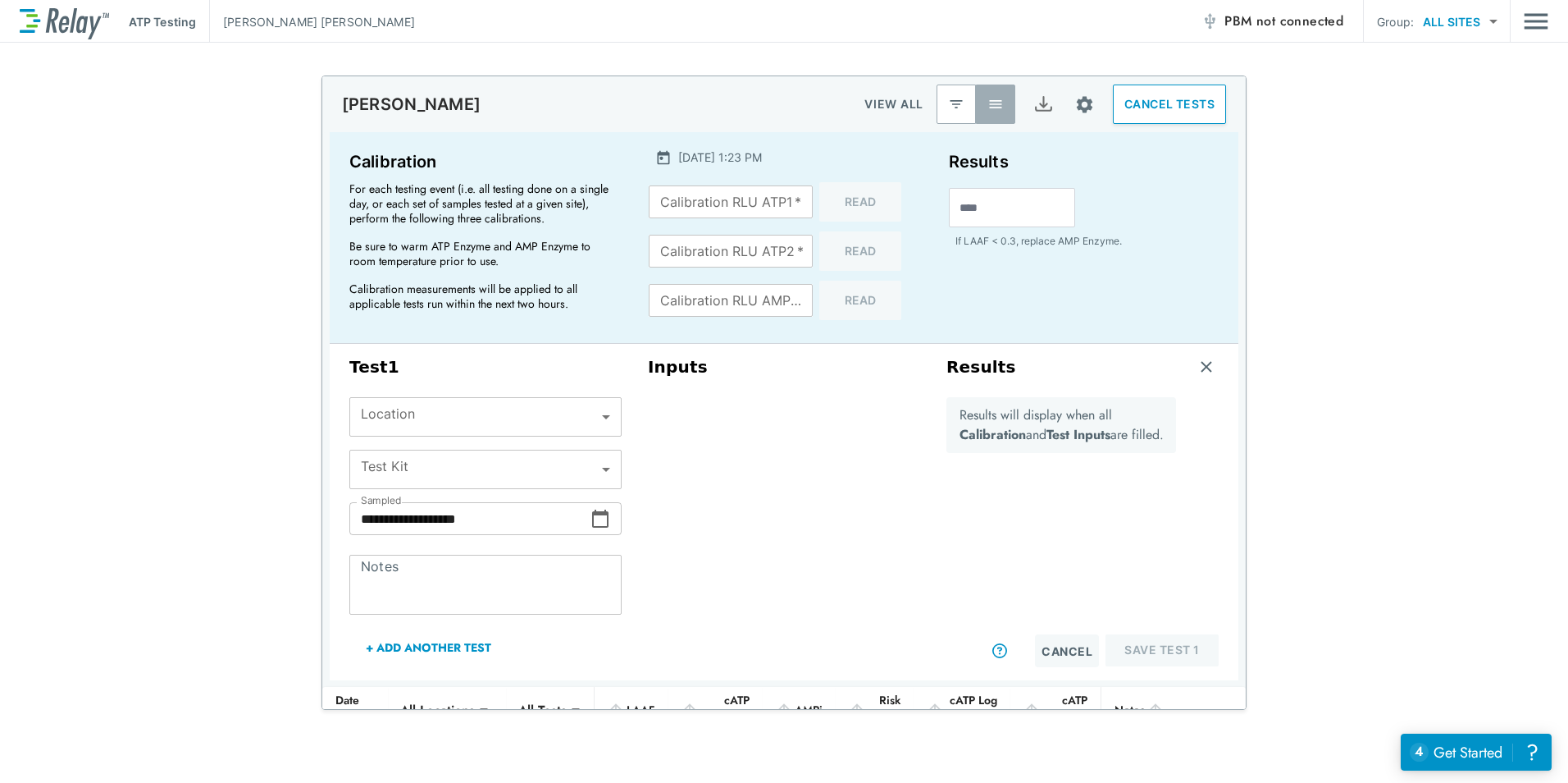
click at [1181, 360] on div "Results" at bounding box center [1082, 368] width 272 height 21
click at [1152, 111] on button "CANCEL TESTS" at bounding box center [1169, 104] width 113 height 40
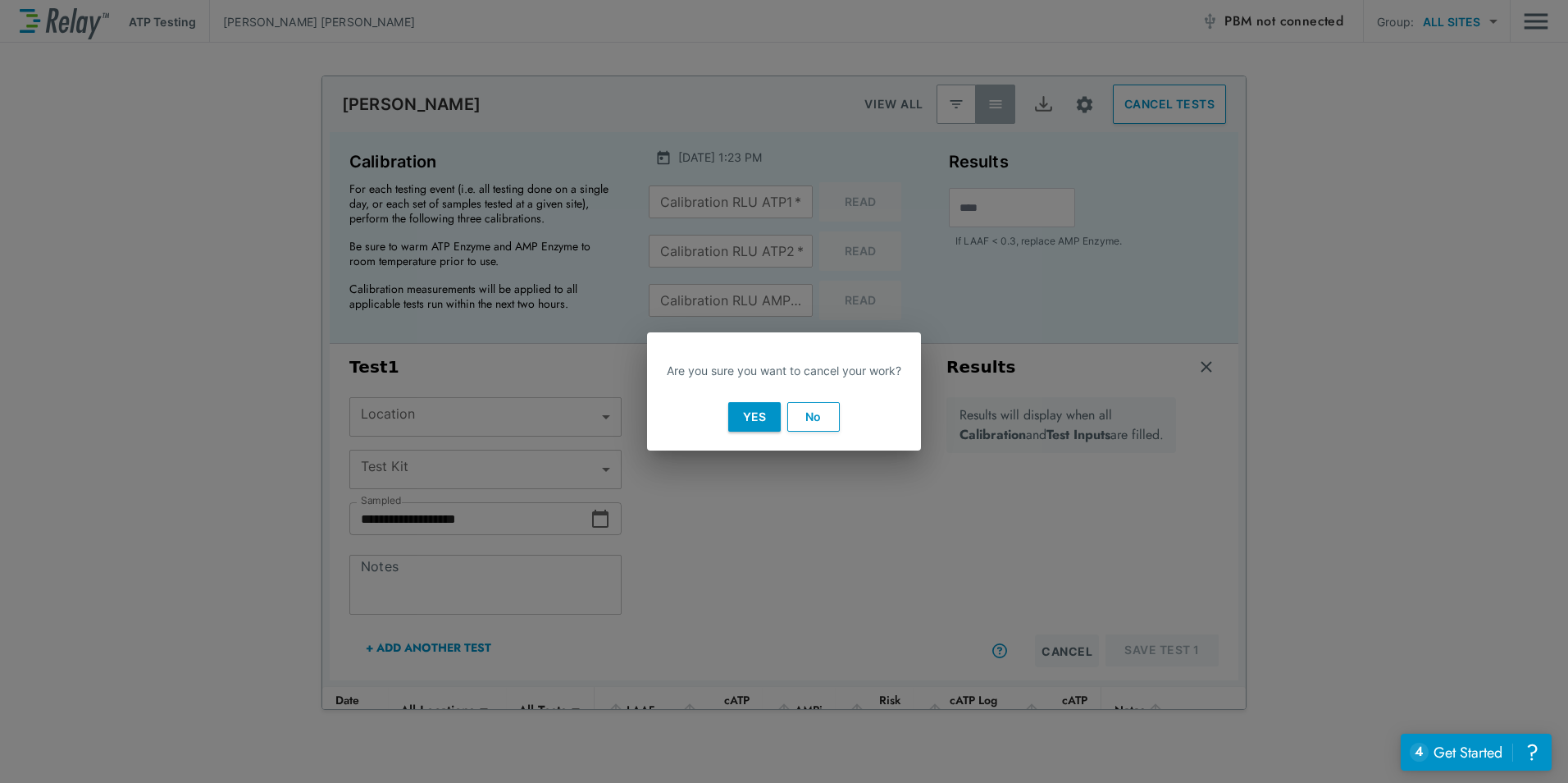
click at [747, 427] on button "Yes" at bounding box center [754, 416] width 52 height 29
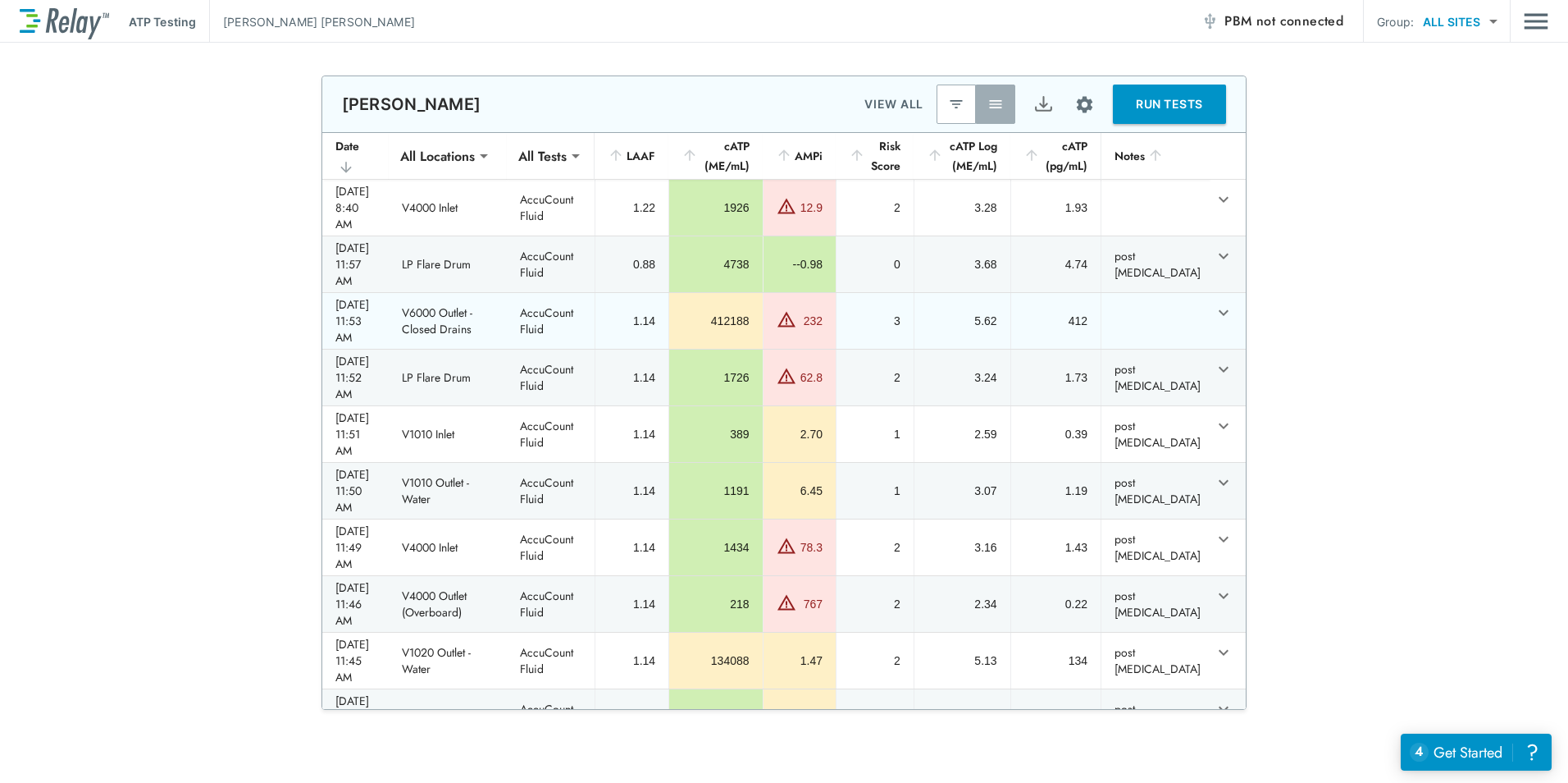
click at [821, 313] on div "232" at bounding box center [812, 320] width 23 height 16
click at [796, 309] on img "sticky table" at bounding box center [786, 319] width 20 height 20
click at [823, 313] on div "232" at bounding box center [812, 320] width 23 height 16
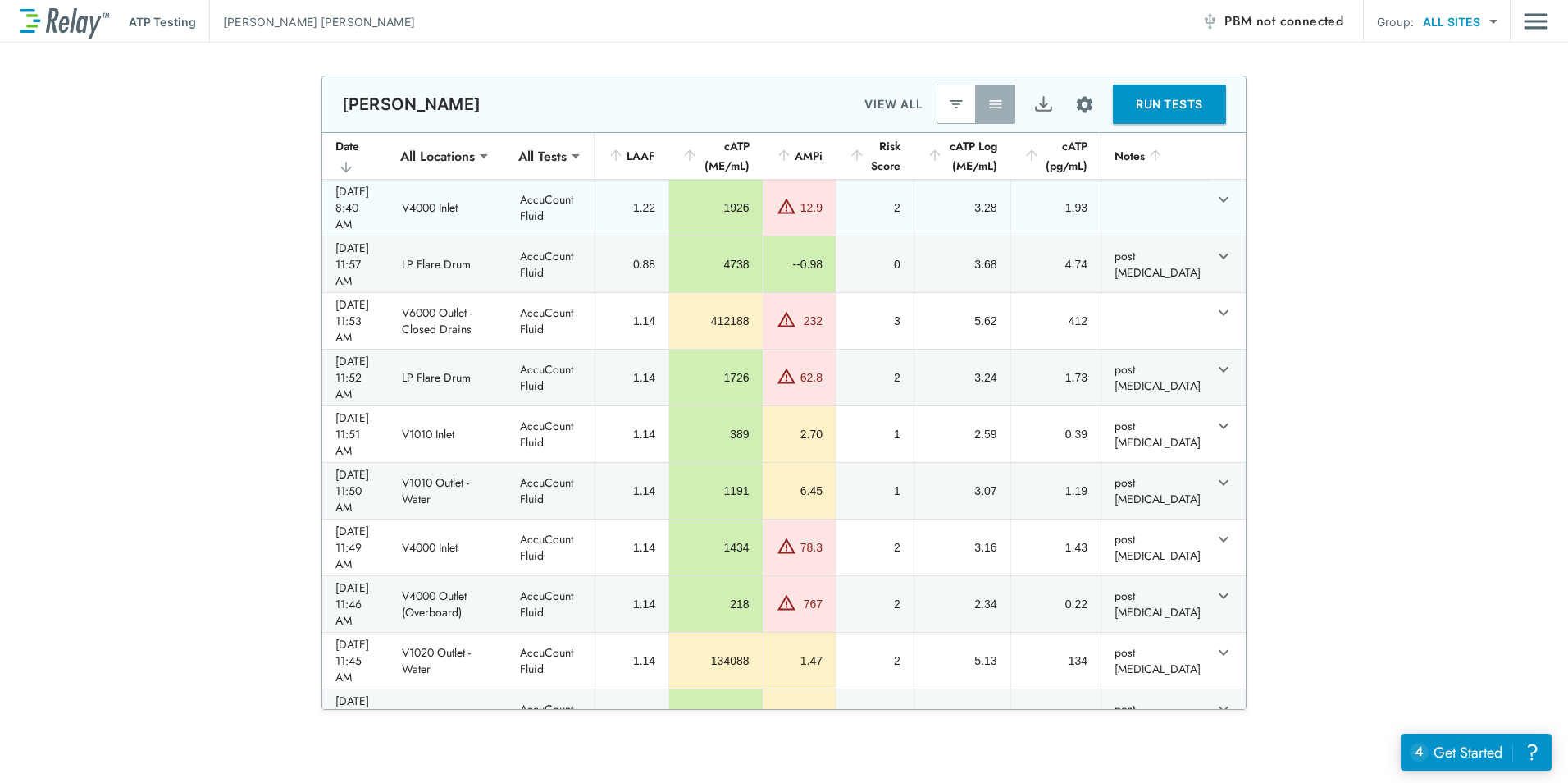
click at [820, 216] on div "12.9" at bounding box center [812, 207] width 23 height 16
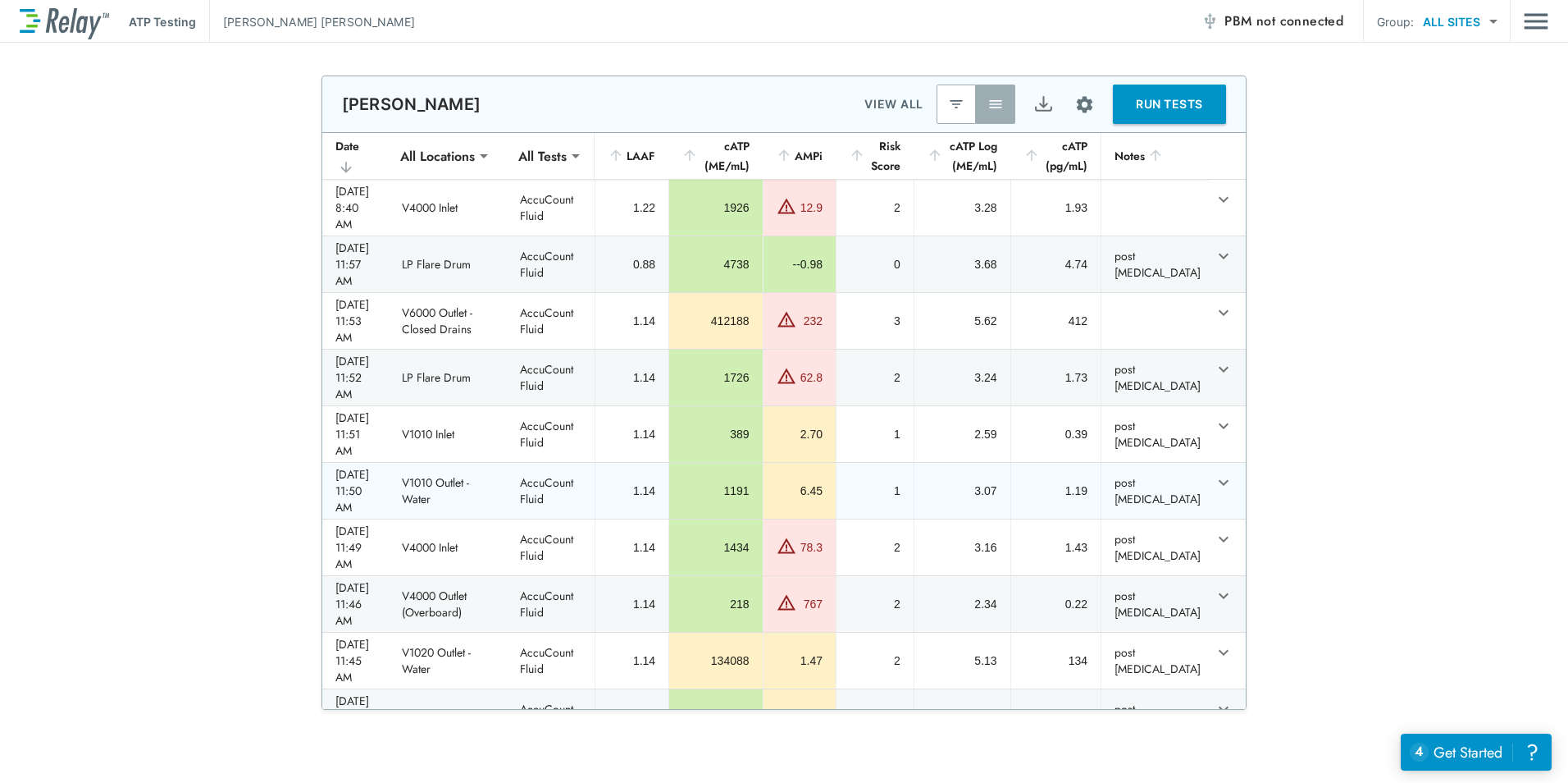
scroll to position [82, 0]
